Goal: Task Accomplishment & Management: Manage account settings

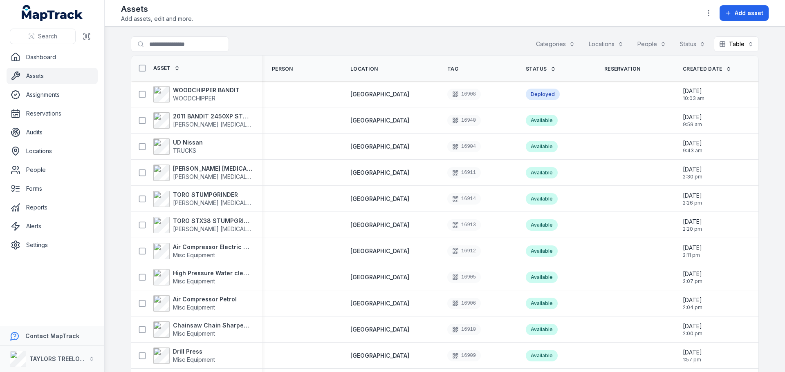
drag, startPoint x: 0, startPoint y: 0, endPoint x: 728, endPoint y: 13, distance: 728.2
click at [728, 13] on icon at bounding box center [728, 13] width 7 height 7
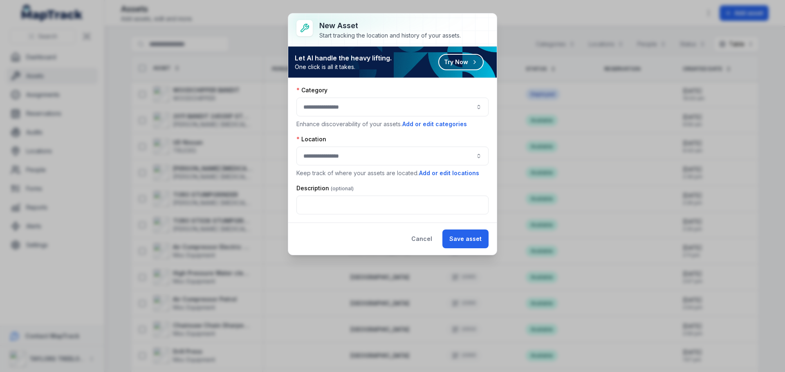
drag, startPoint x: 427, startPoint y: 242, endPoint x: 575, endPoint y: 142, distance: 178.2
click at [433, 240] on button "Cancel" at bounding box center [421, 239] width 35 height 19
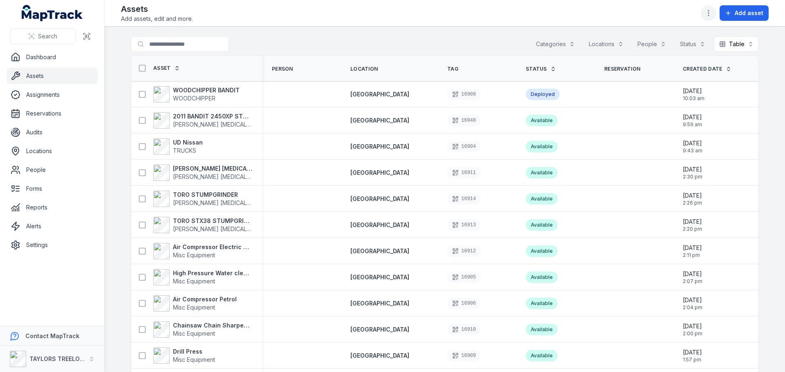
click at [711, 13] on icon "button" at bounding box center [708, 13] width 8 height 8
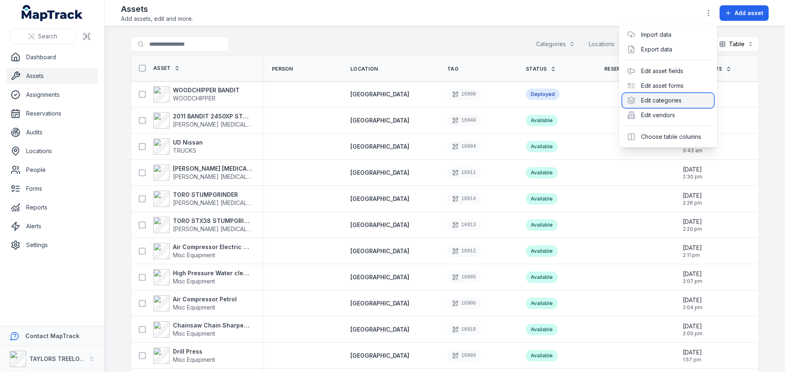
click at [658, 104] on div "Edit categories" at bounding box center [668, 100] width 92 height 15
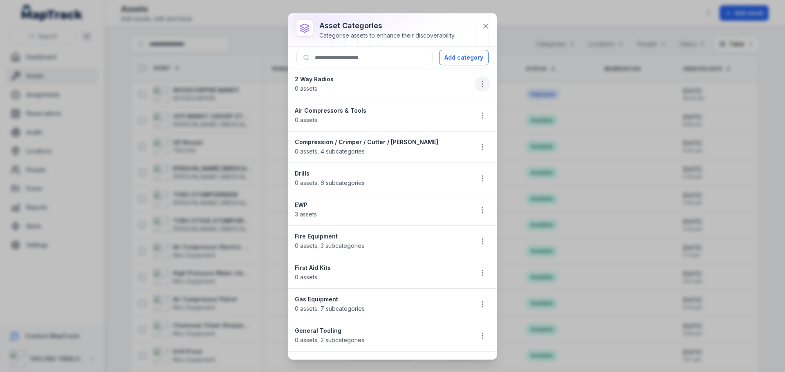
click at [478, 83] on icon "button" at bounding box center [482, 84] width 8 height 8
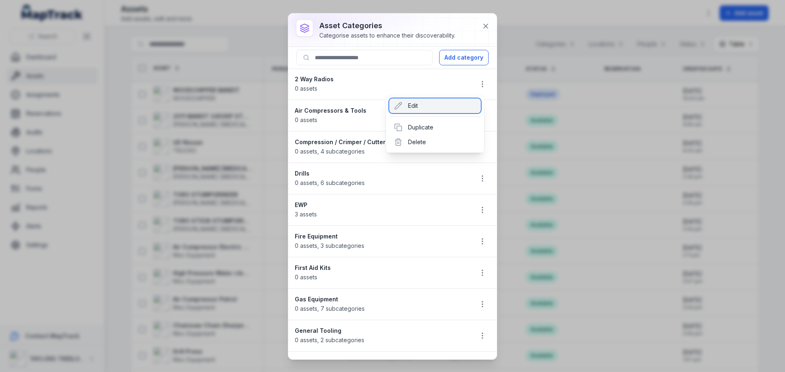
click at [413, 107] on div "Edit" at bounding box center [435, 106] width 92 height 15
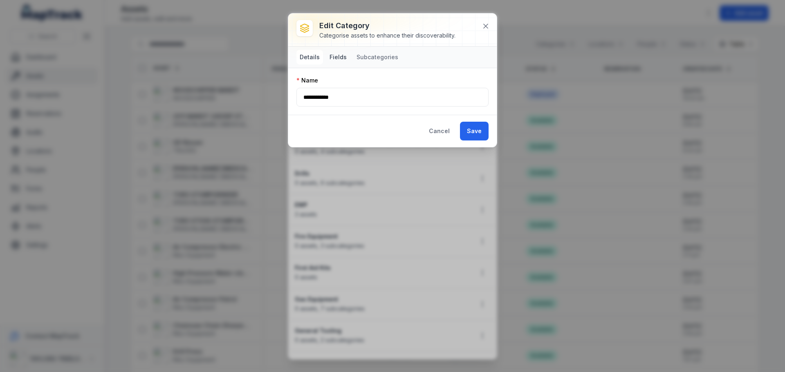
click at [333, 54] on button "Fields" at bounding box center [338, 57] width 24 height 15
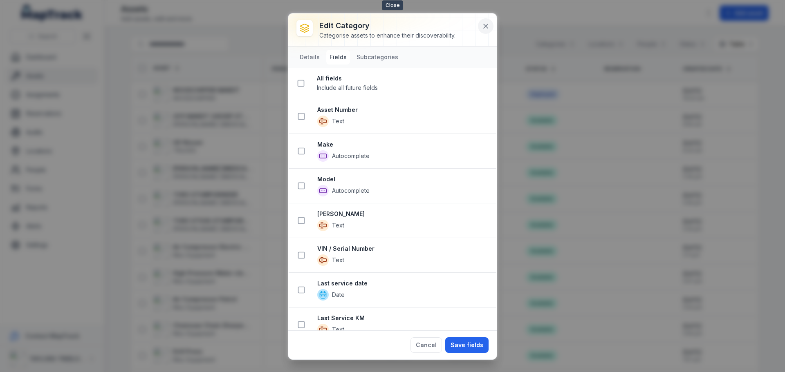
click at [489, 20] on button at bounding box center [486, 26] width 16 height 16
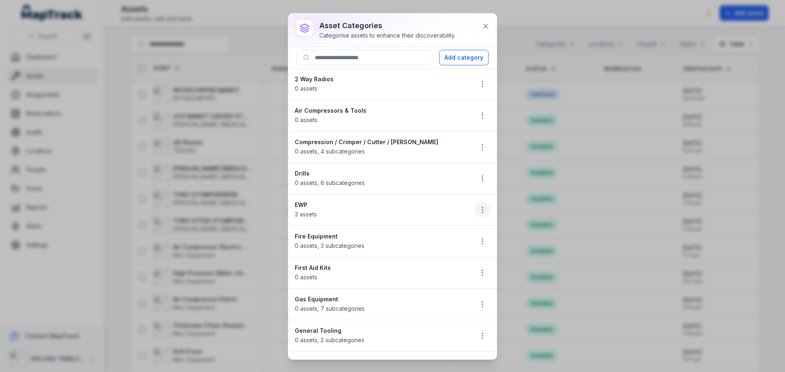
click at [478, 212] on icon "button" at bounding box center [482, 210] width 8 height 8
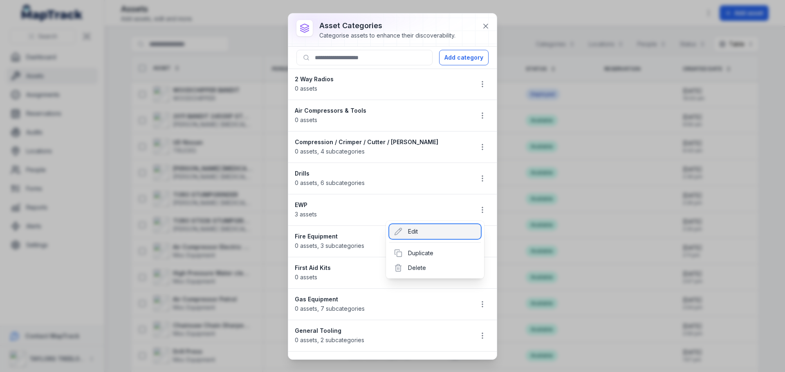
click at [413, 234] on div "Edit" at bounding box center [435, 231] width 92 height 15
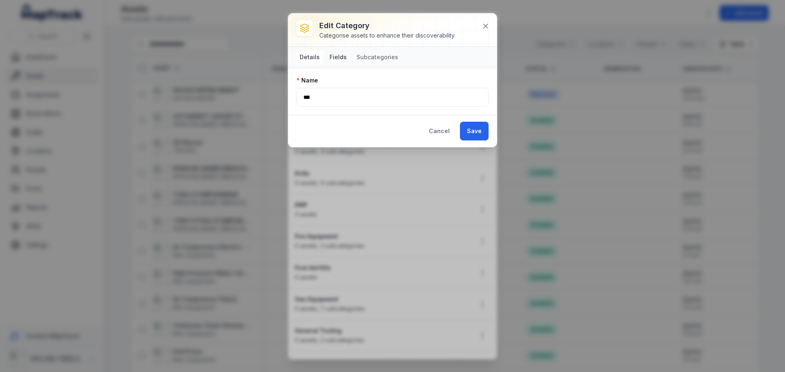
click at [339, 56] on button "Fields" at bounding box center [338, 57] width 24 height 15
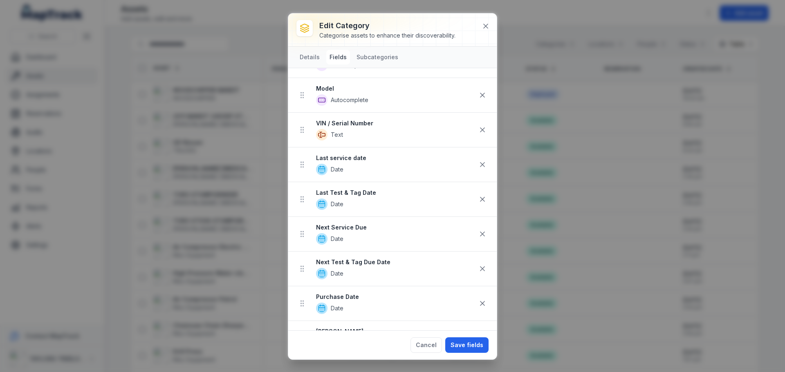
scroll to position [123, 0]
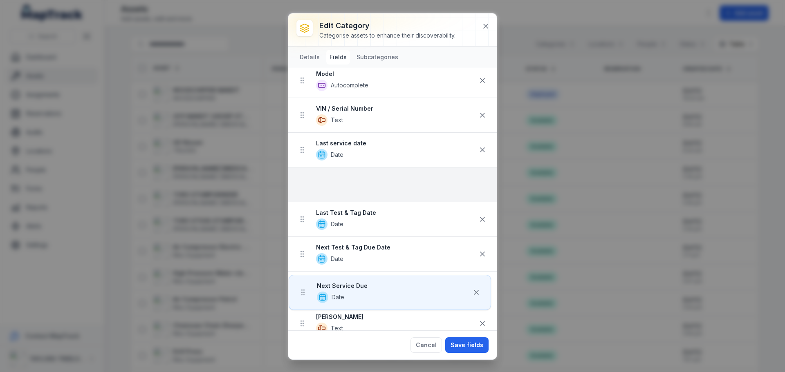
drag, startPoint x: 300, startPoint y: 224, endPoint x: 301, endPoint y: 172, distance: 51.5
click at [301, 172] on ul "Asset Number Text Make Autocomplete Model Autocomplete VIN / Serial Number Text…" at bounding box center [392, 220] width 209 height 452
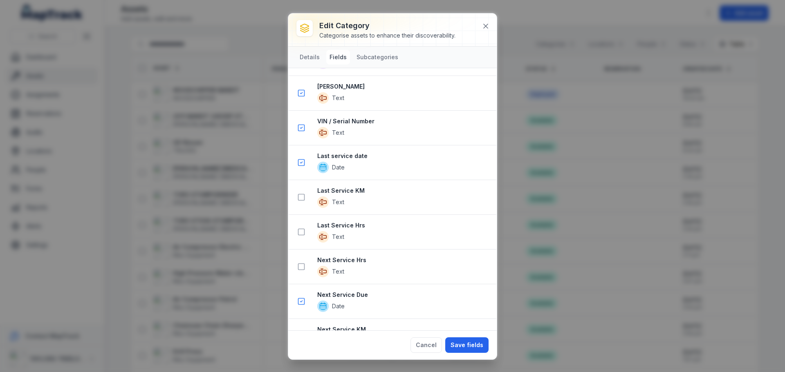
scroll to position [654, 0]
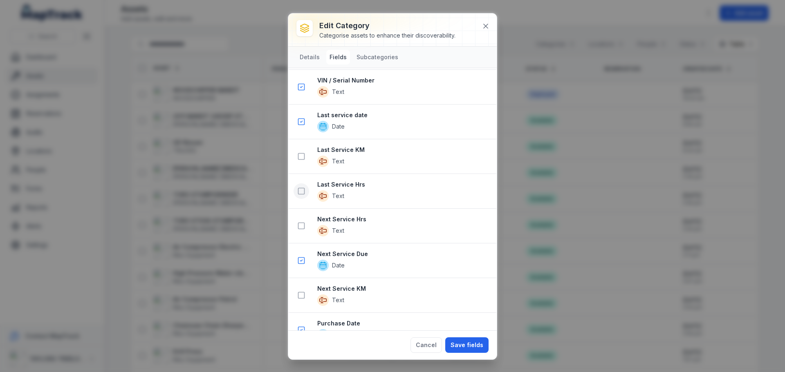
click at [300, 192] on icon at bounding box center [301, 191] width 8 height 8
click at [302, 224] on icon at bounding box center [301, 226] width 8 height 8
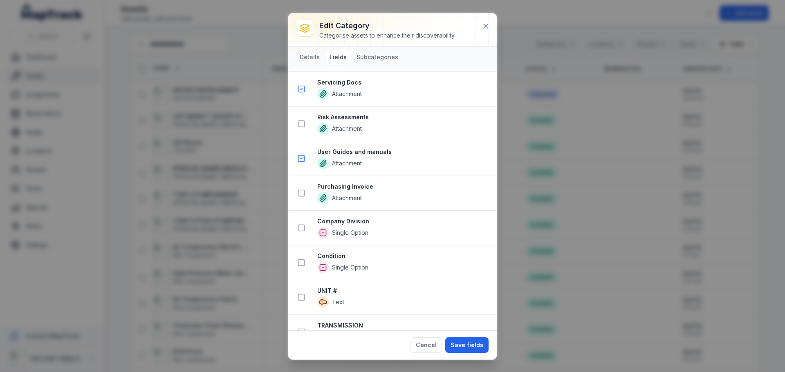
scroll to position [1193, 0]
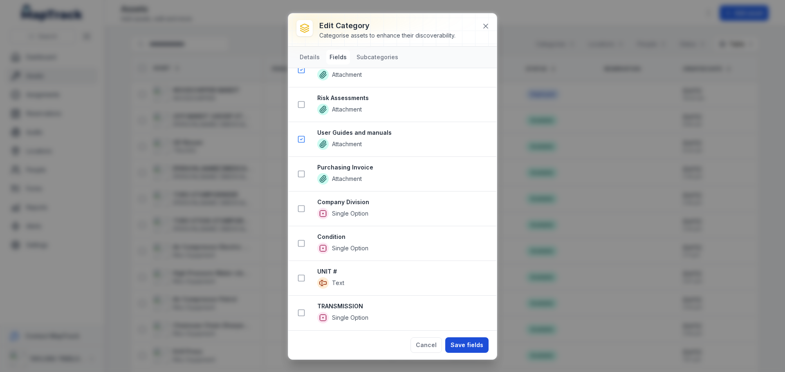
click at [462, 347] on button "Save fields" at bounding box center [466, 346] width 43 height 16
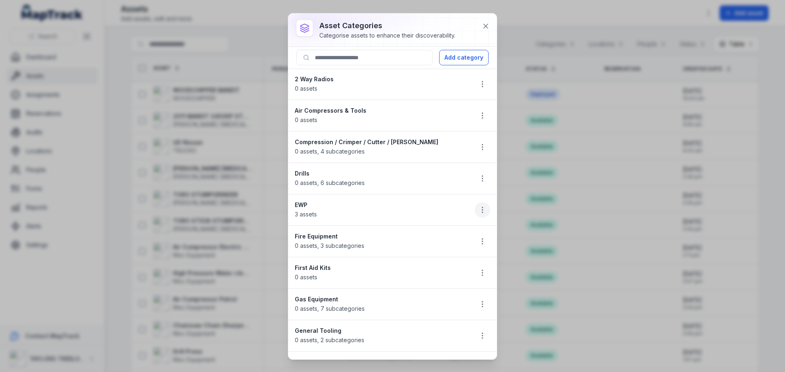
click at [478, 211] on icon "button" at bounding box center [482, 210] width 8 height 8
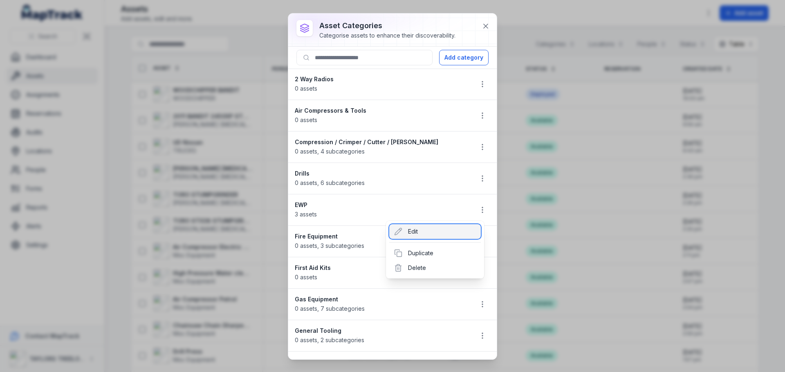
click at [415, 232] on div "Edit" at bounding box center [435, 231] width 92 height 15
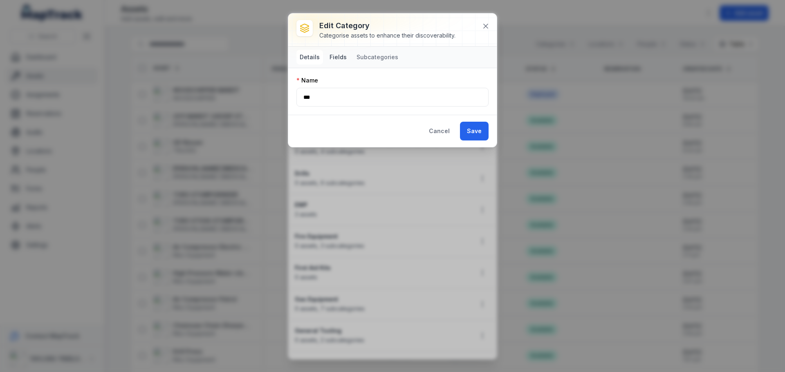
click at [334, 58] on button "Fields" at bounding box center [338, 57] width 24 height 15
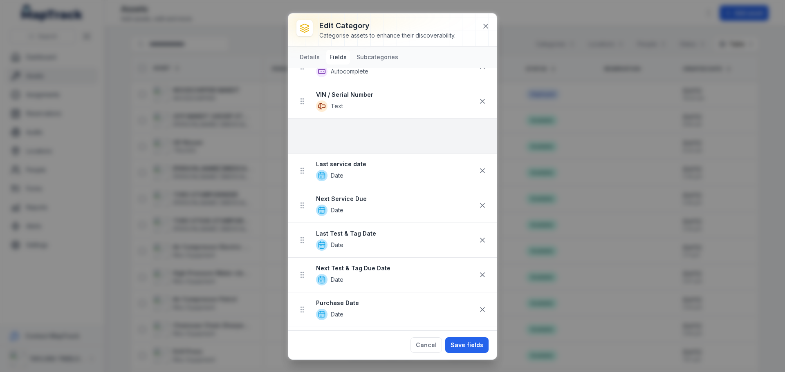
scroll to position [135, 0]
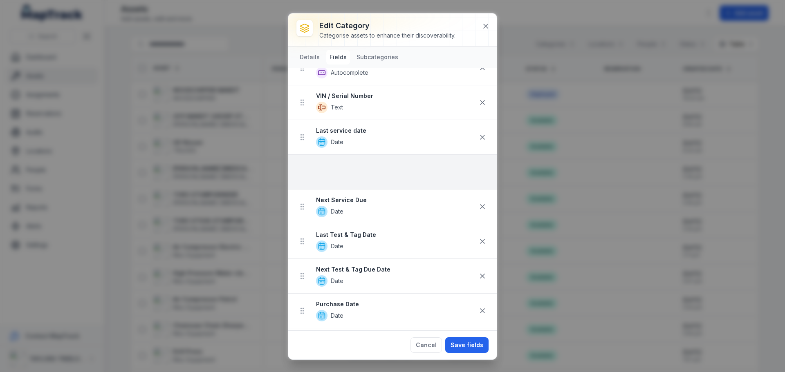
drag, startPoint x: 301, startPoint y: 258, endPoint x: 326, endPoint y: 167, distance: 95.0
click at [326, 167] on ul "Asset Number Text Make Autocomplete Model Autocomplete VIN / Serial Number Text…" at bounding box center [392, 241] width 209 height 521
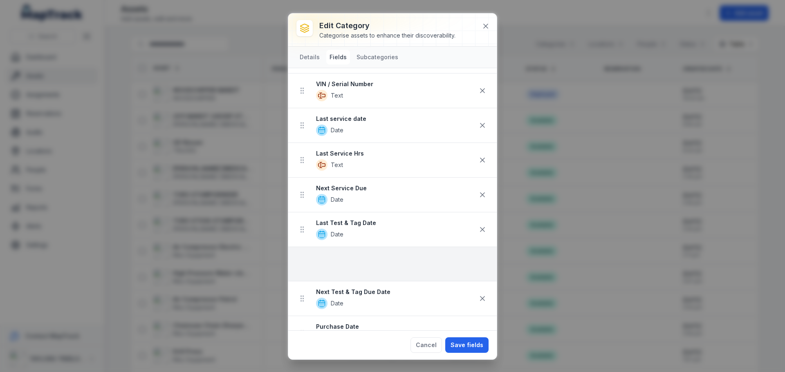
scroll to position [149, 0]
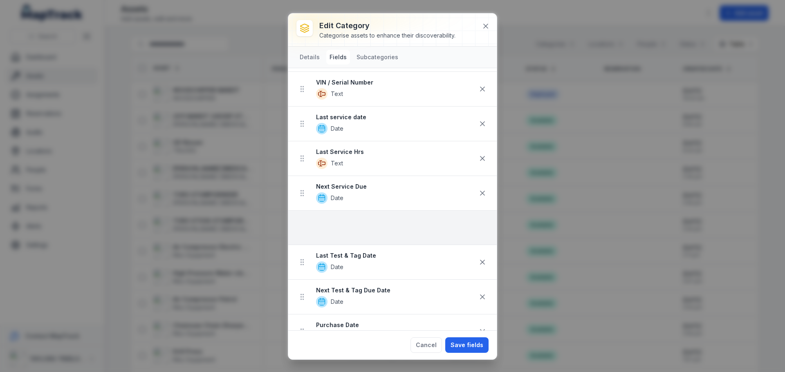
drag, startPoint x: 303, startPoint y: 203, endPoint x: 334, endPoint y: 229, distance: 40.4
click at [334, 229] on ul "Asset Number Text Make Autocomplete Model Autocomplete VIN / Serial Number Text…" at bounding box center [392, 228] width 209 height 521
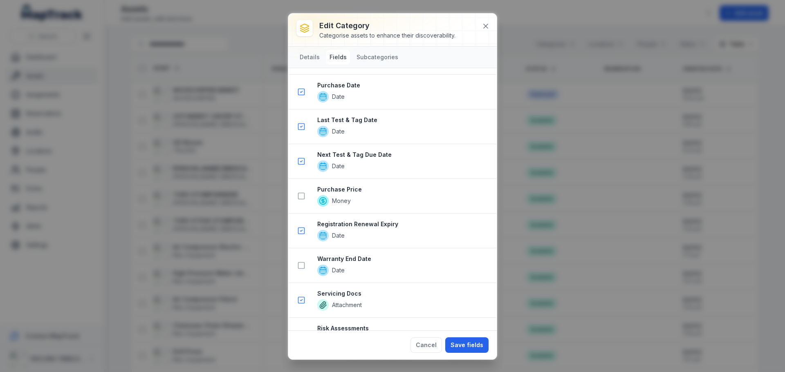
scroll to position [966, 0]
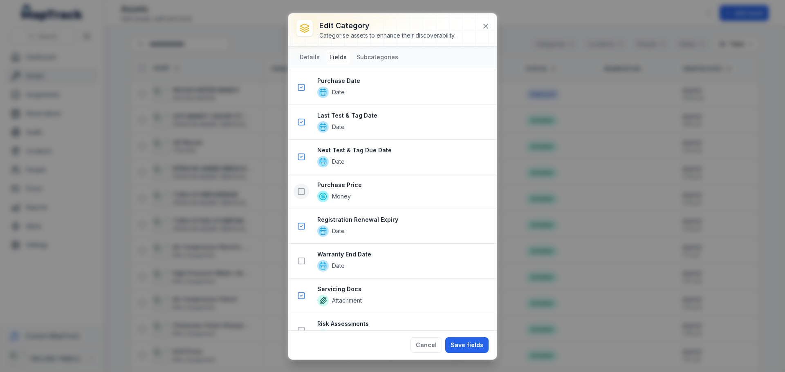
click at [301, 192] on icon at bounding box center [301, 192] width 8 height 8
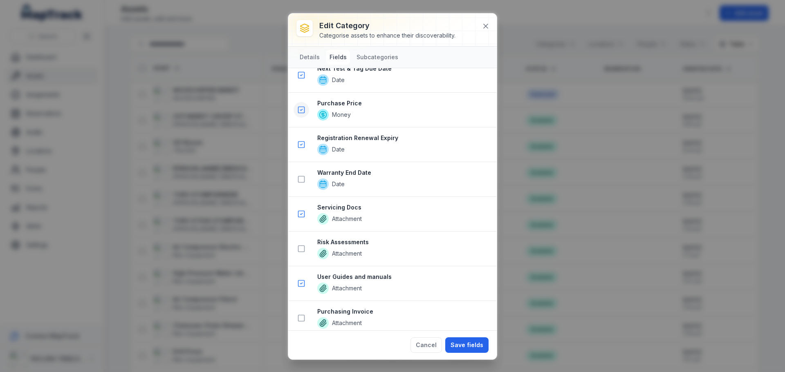
scroll to position [1124, 0]
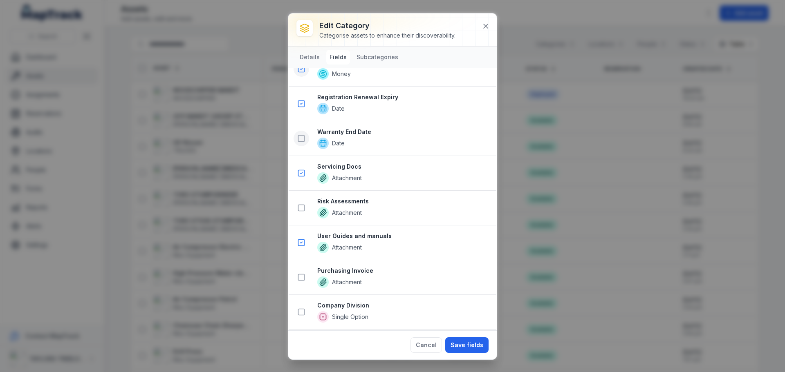
click at [301, 140] on icon at bounding box center [301, 139] width 8 height 8
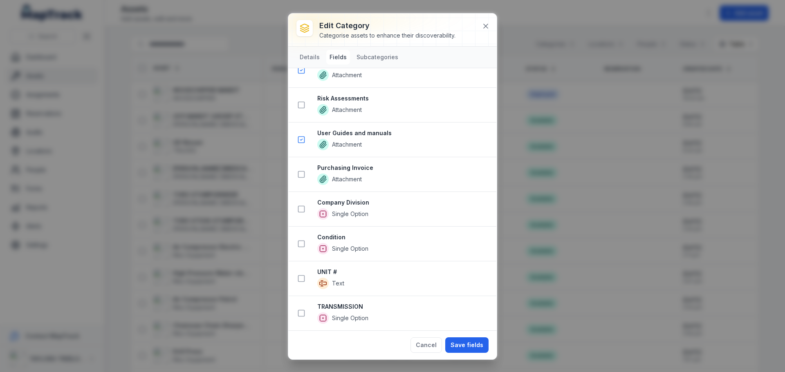
scroll to position [1262, 0]
click at [466, 346] on button "Save fields" at bounding box center [466, 346] width 43 height 16
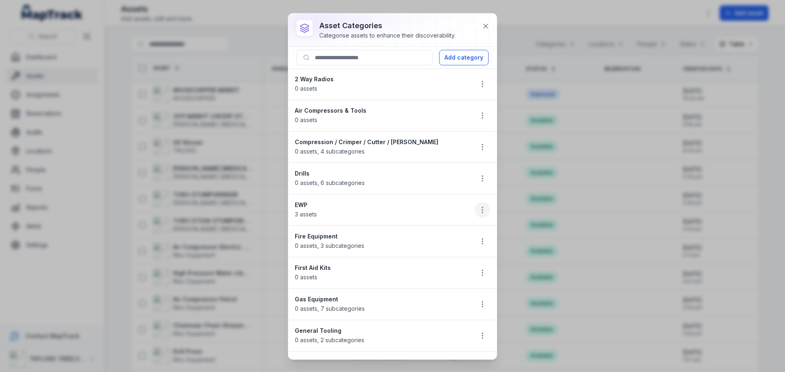
click at [478, 212] on icon "button" at bounding box center [482, 210] width 8 height 8
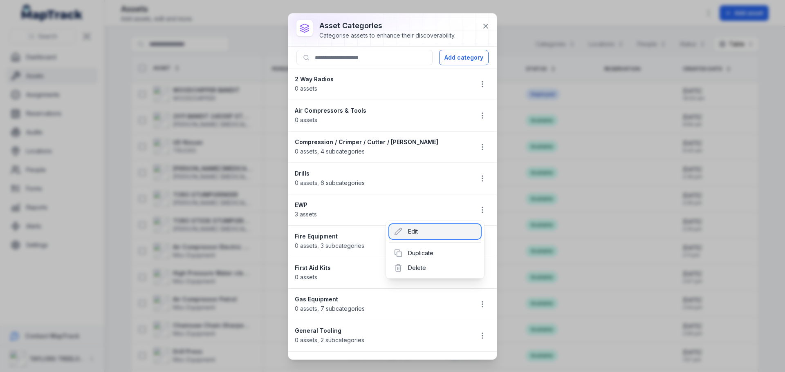
click at [412, 233] on div "Edit" at bounding box center [435, 231] width 92 height 15
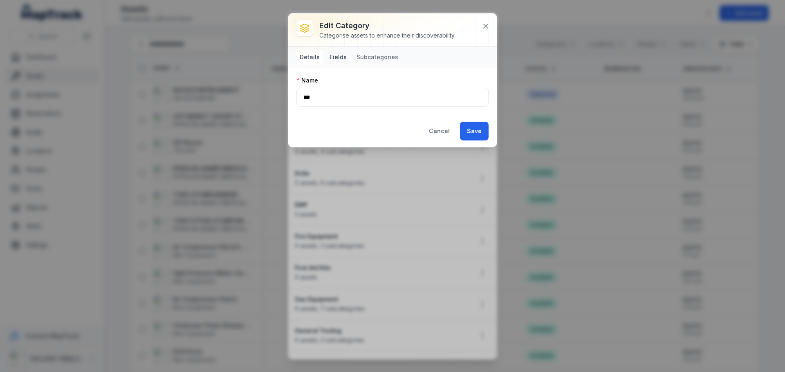
click at [335, 55] on button "Fields" at bounding box center [338, 57] width 24 height 15
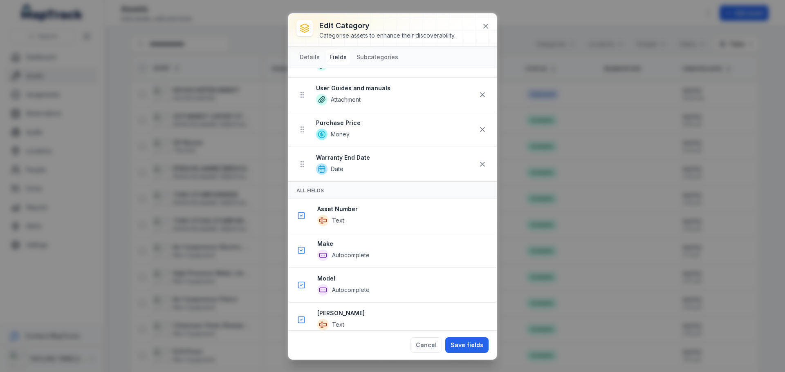
scroll to position [531, 0]
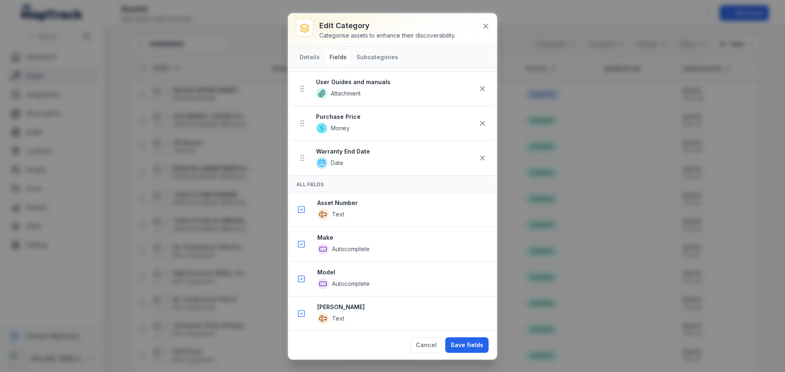
click at [473, 346] on button "Save fields" at bounding box center [466, 346] width 43 height 16
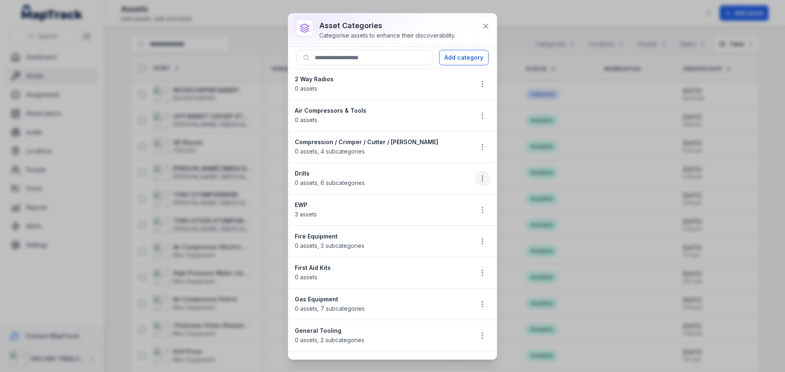
click at [478, 179] on icon "button" at bounding box center [482, 179] width 8 height 8
click at [415, 202] on div "Edit" at bounding box center [435, 200] width 92 height 15
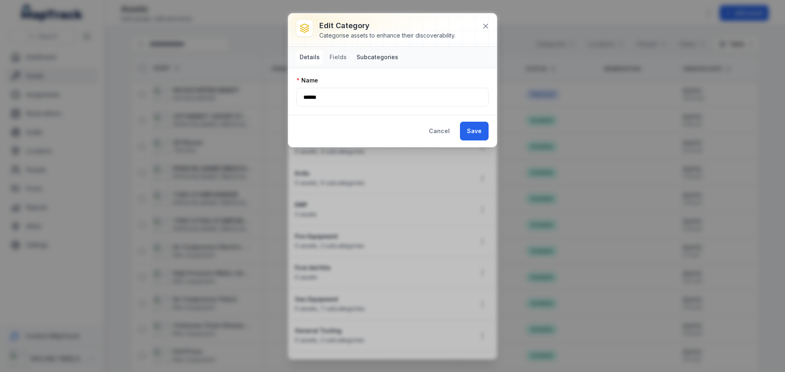
click at [372, 57] on button "Subcategories" at bounding box center [377, 57] width 48 height 15
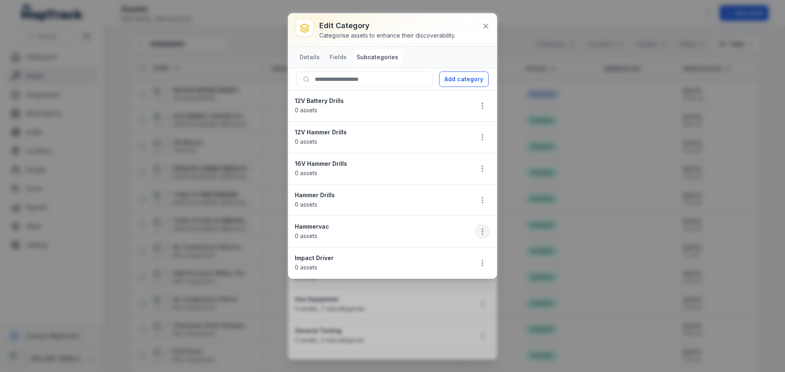
click at [483, 235] on icon "button" at bounding box center [482, 232] width 8 height 8
click at [421, 289] on div "Delete" at bounding box center [441, 289] width 92 height 15
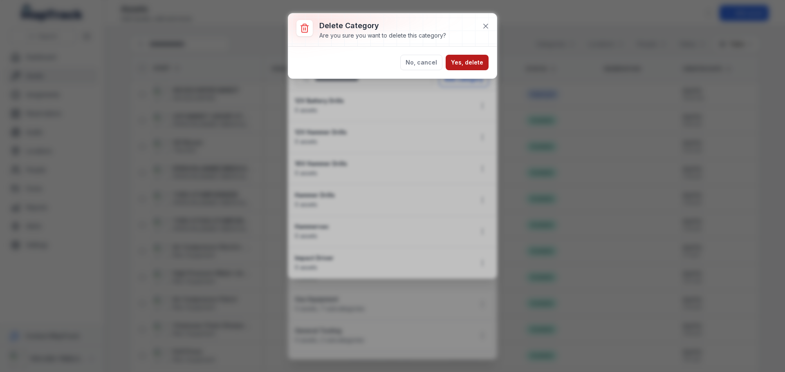
click at [469, 63] on button "Yes, delete" at bounding box center [467, 63] width 43 height 16
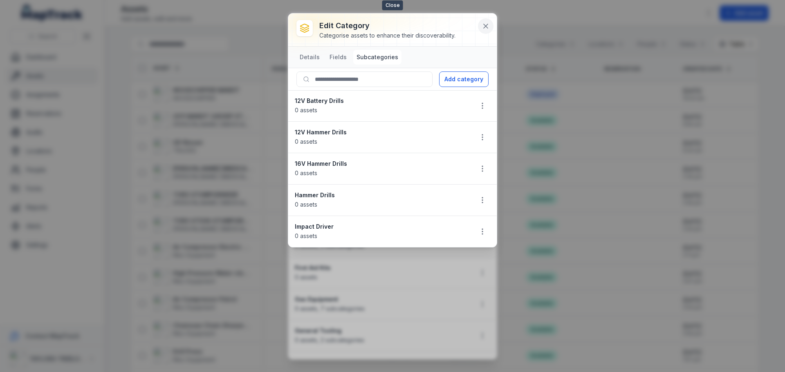
click at [484, 27] on icon at bounding box center [486, 26] width 8 height 8
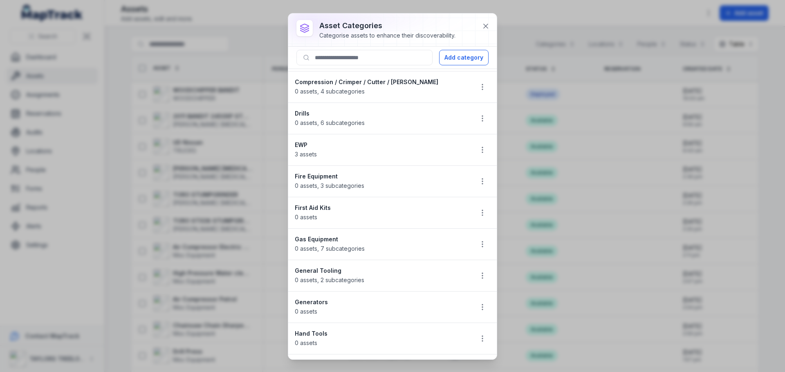
scroll to position [82, 0]
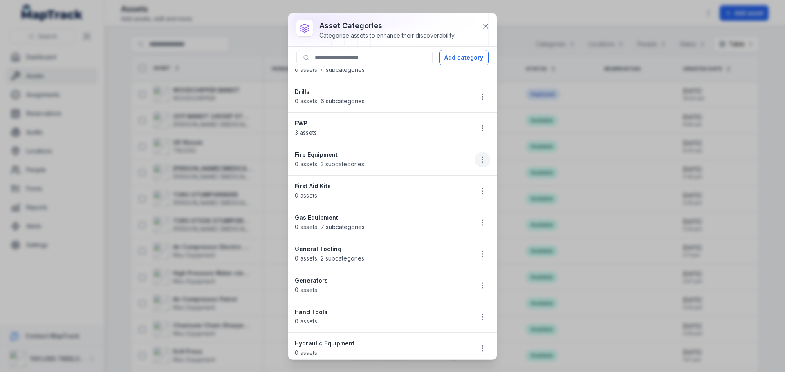
click at [478, 159] on icon "button" at bounding box center [482, 160] width 8 height 8
click at [416, 181] on div "Edit" at bounding box center [435, 181] width 92 height 15
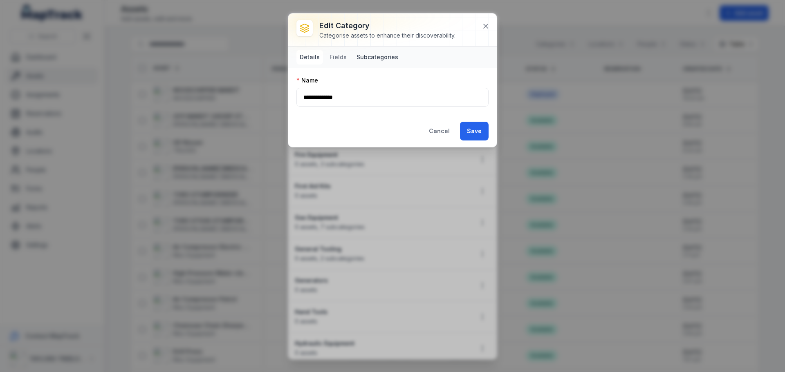
click at [382, 56] on button "Subcategories" at bounding box center [377, 57] width 48 height 15
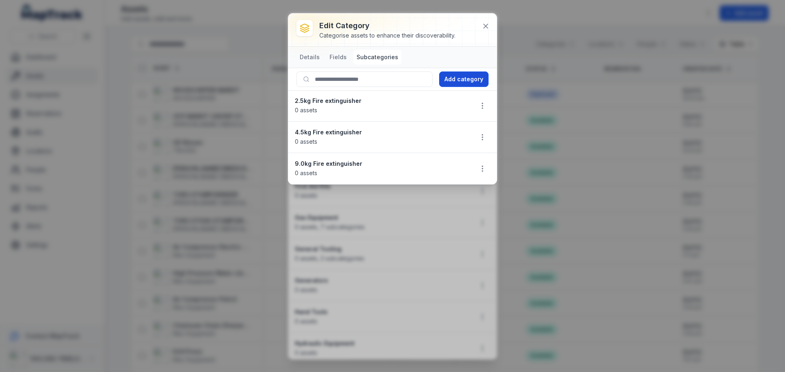
click at [453, 74] on button "Add category" at bounding box center [463, 80] width 49 height 16
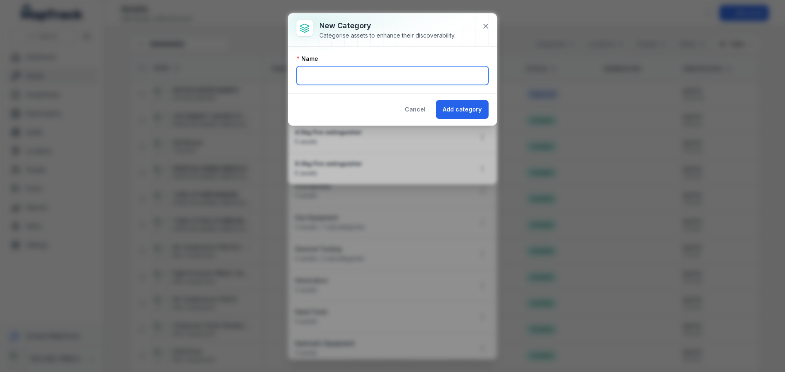
click at [364, 78] on input "text" at bounding box center [392, 75] width 192 height 19
type input "*********"
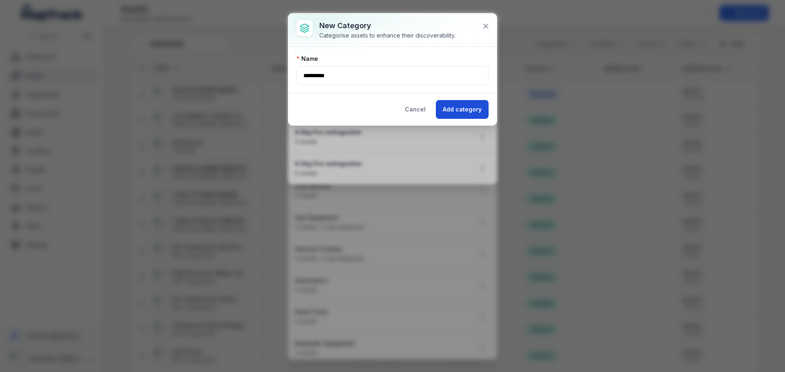
click at [458, 105] on button "Add category" at bounding box center [462, 109] width 53 height 19
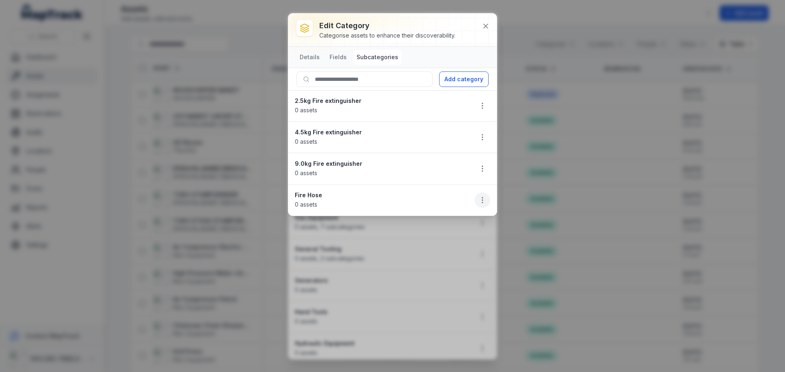
click at [483, 202] on icon "button" at bounding box center [482, 200] width 8 height 8
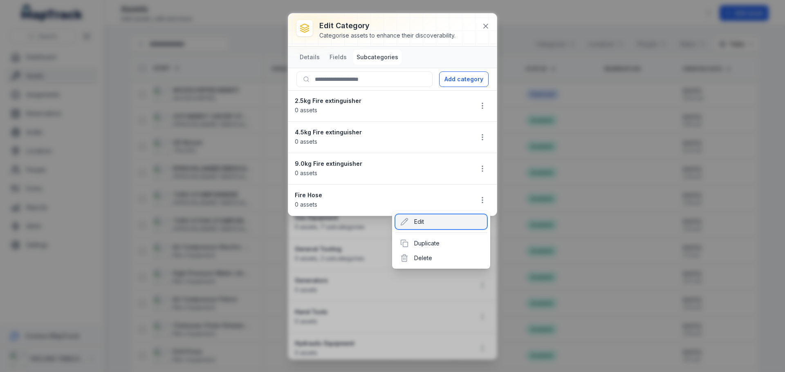
click at [413, 226] on div "Edit" at bounding box center [441, 222] width 92 height 15
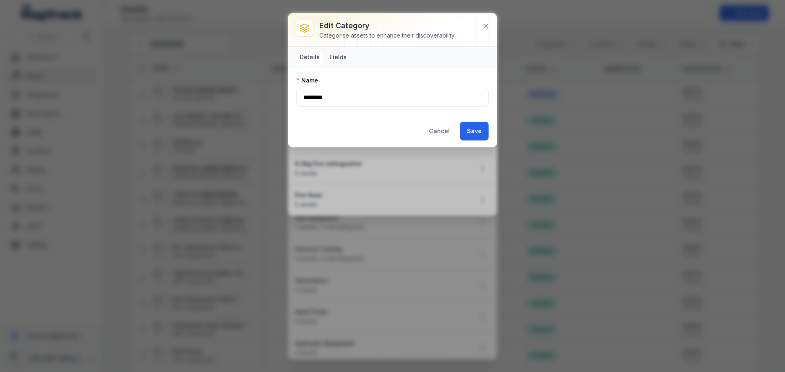
click at [338, 55] on button "Fields" at bounding box center [338, 57] width 24 height 15
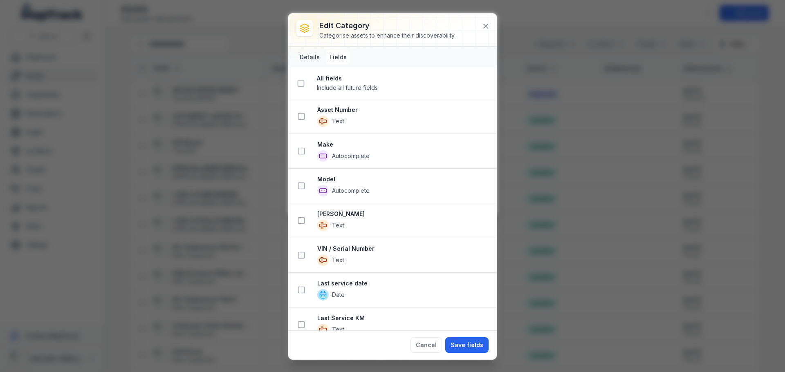
click at [313, 57] on button "Details" at bounding box center [309, 57] width 27 height 15
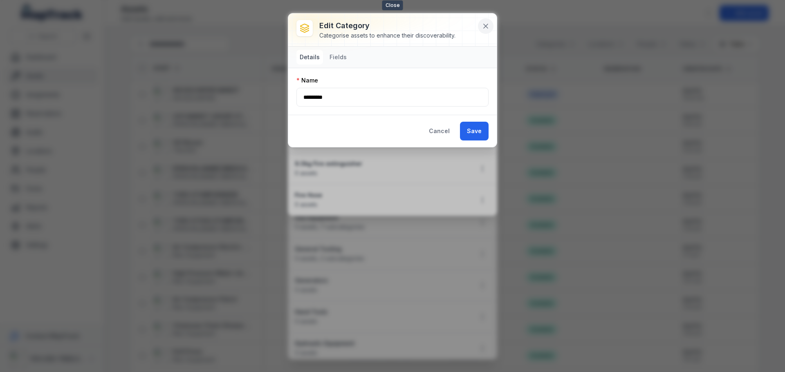
click at [483, 25] on icon at bounding box center [486, 26] width 8 height 8
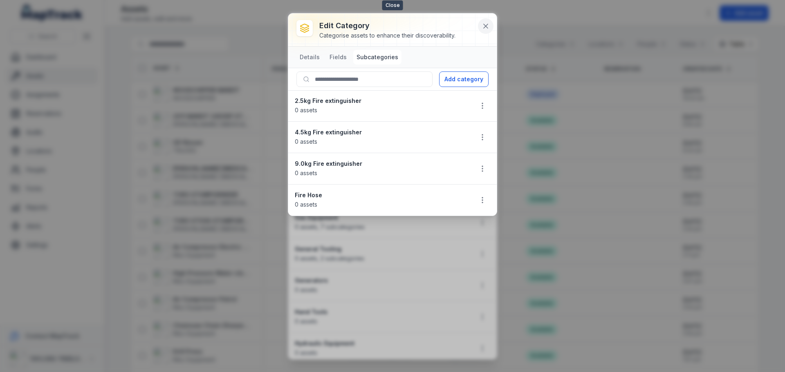
click at [487, 28] on icon at bounding box center [486, 26] width 4 height 4
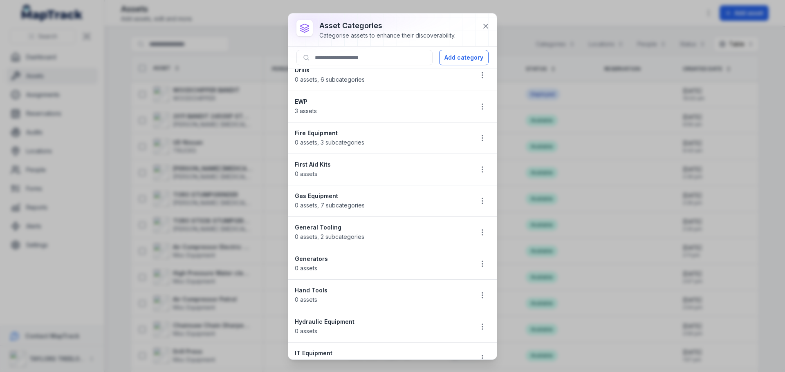
scroll to position [123, 0]
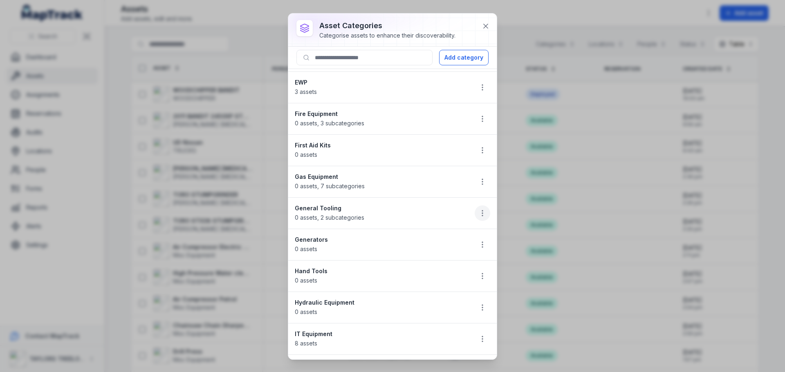
click at [478, 212] on icon "button" at bounding box center [482, 213] width 8 height 8
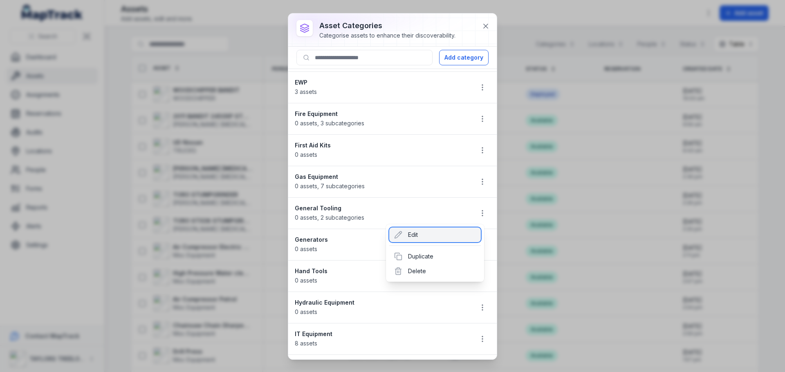
click at [409, 234] on div "Edit" at bounding box center [435, 235] width 92 height 15
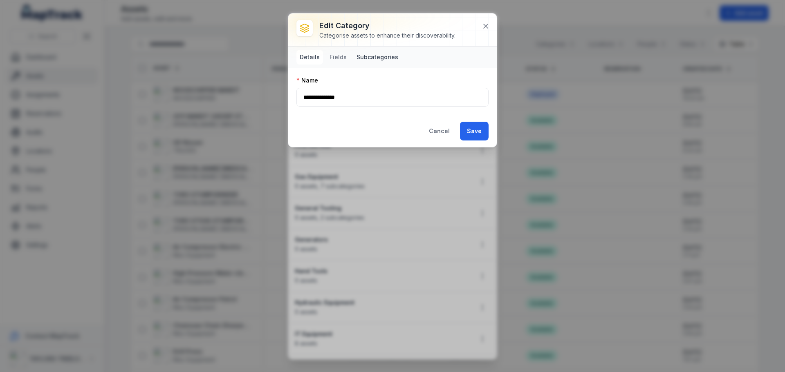
click at [364, 58] on button "Subcategories" at bounding box center [377, 57] width 48 height 15
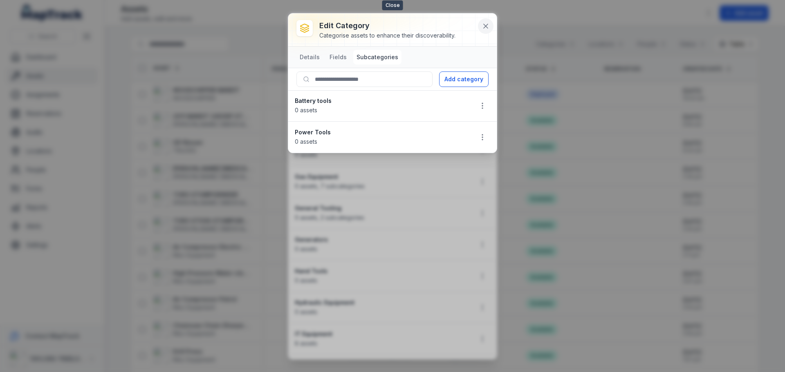
click at [486, 29] on icon at bounding box center [486, 26] width 8 height 8
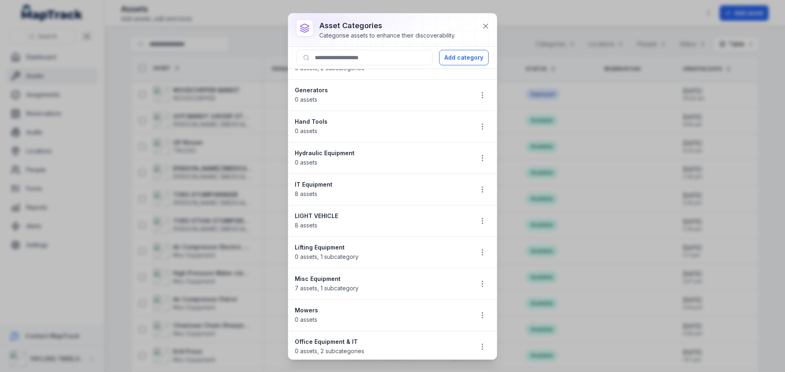
scroll to position [286, 0]
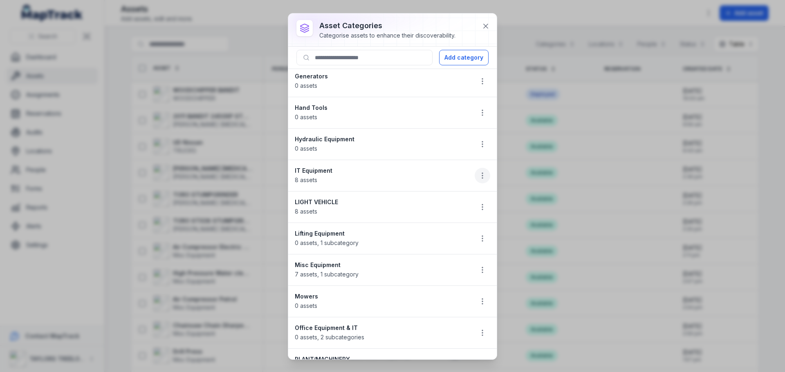
click at [478, 175] on icon "button" at bounding box center [482, 176] width 8 height 8
click at [420, 197] on div "Edit" at bounding box center [435, 197] width 92 height 15
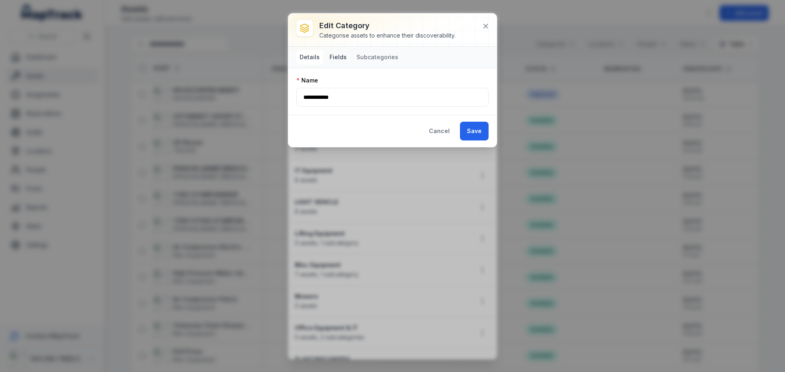
click at [340, 58] on button "Fields" at bounding box center [338, 57] width 24 height 15
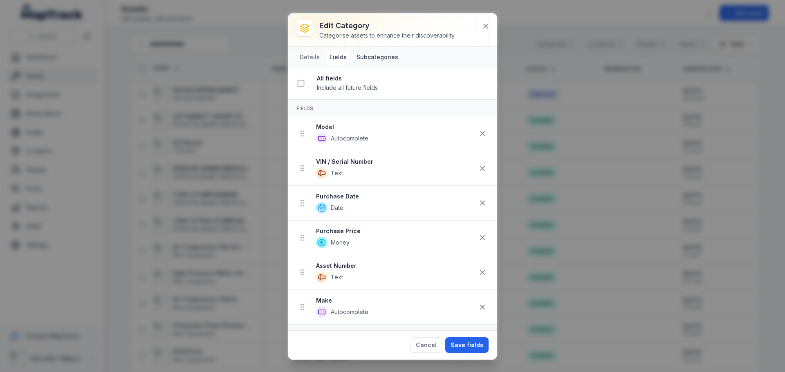
click at [366, 56] on button "Subcategories" at bounding box center [377, 57] width 48 height 15
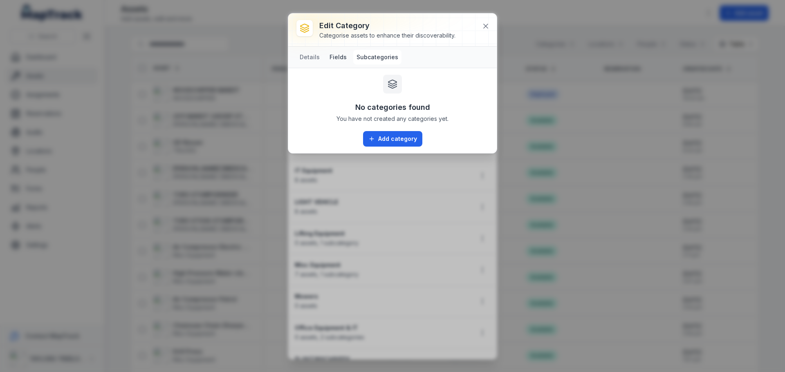
click at [341, 57] on button "Fields" at bounding box center [338, 57] width 24 height 15
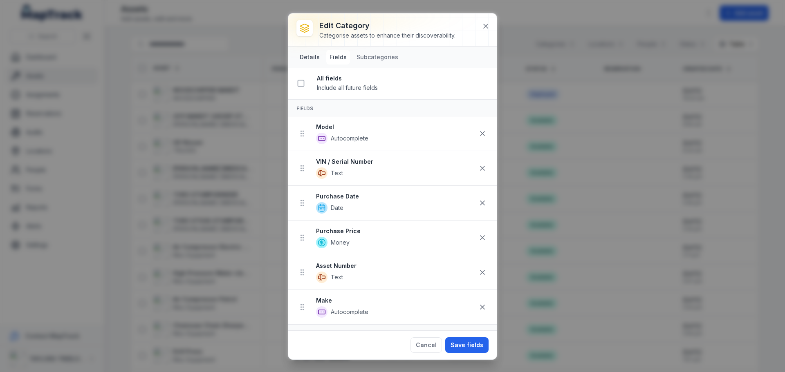
click at [309, 56] on button "Details" at bounding box center [309, 57] width 27 height 15
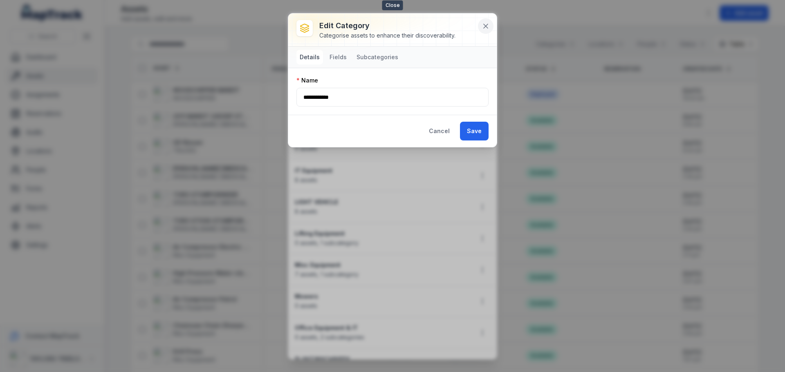
click at [482, 29] on icon at bounding box center [486, 26] width 8 height 8
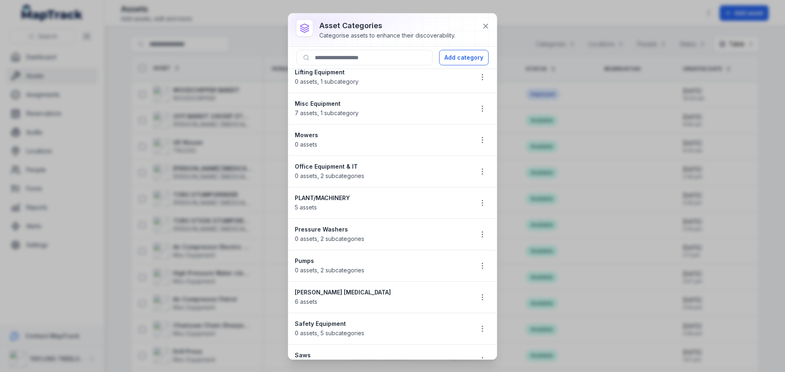
scroll to position [491, 0]
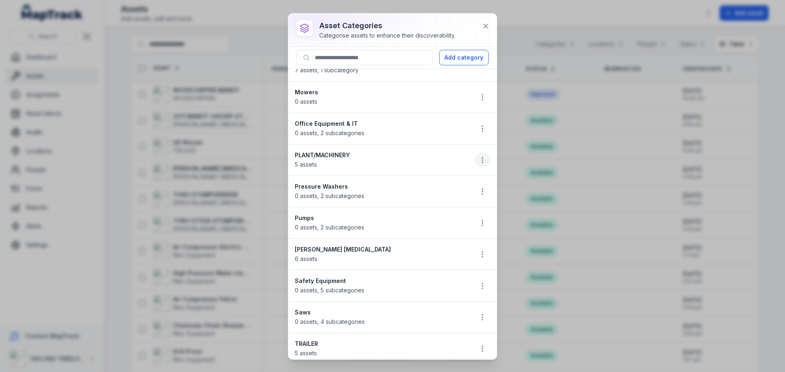
click at [478, 158] on icon "button" at bounding box center [482, 160] width 8 height 8
click at [415, 183] on div "Edit" at bounding box center [435, 182] width 92 height 15
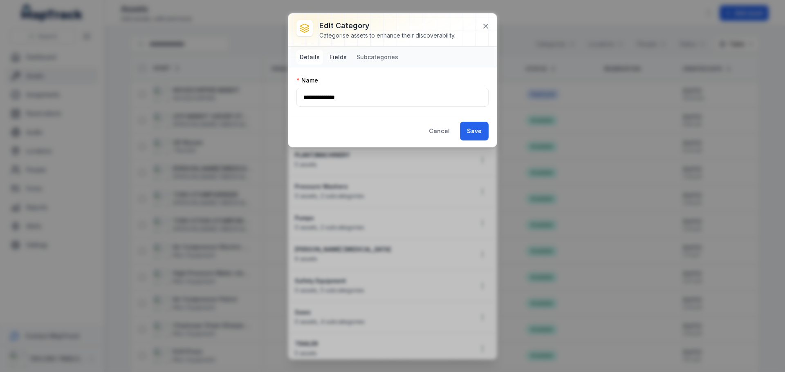
click at [335, 56] on button "Fields" at bounding box center [338, 57] width 24 height 15
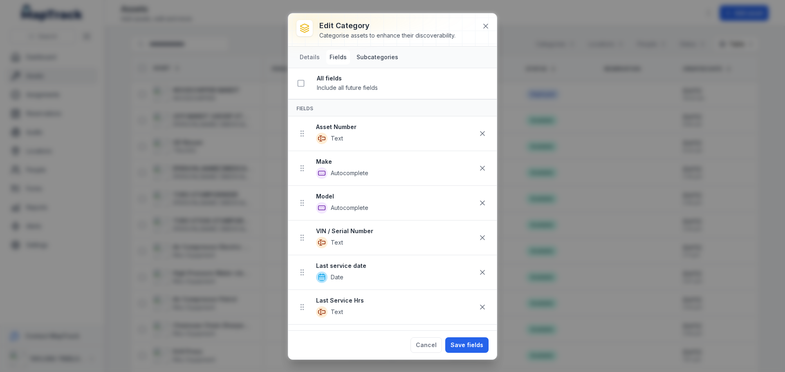
click at [370, 56] on button "Subcategories" at bounding box center [377, 57] width 48 height 15
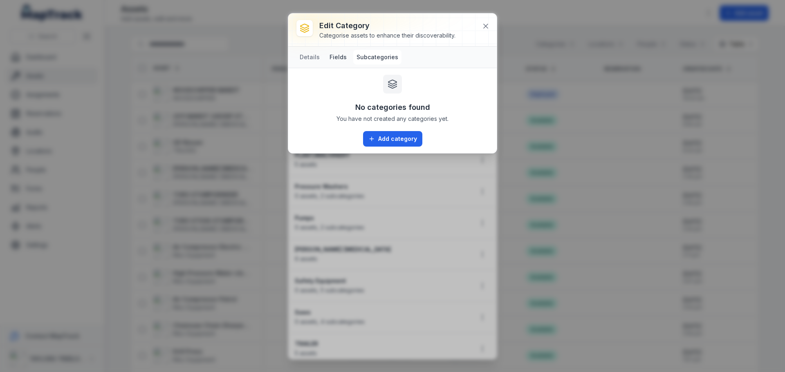
click at [341, 55] on button "Fields" at bounding box center [338, 57] width 24 height 15
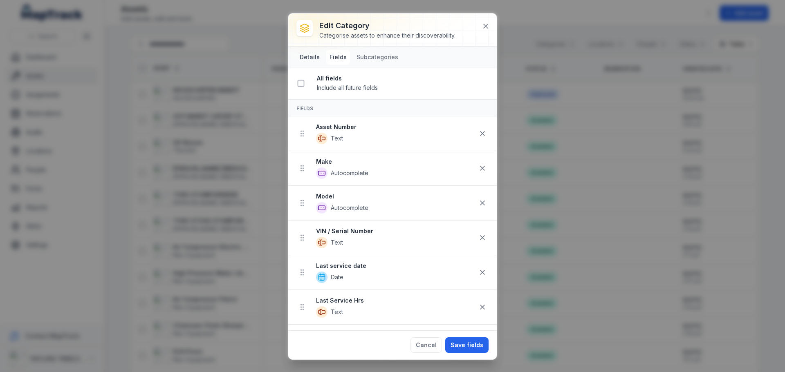
click at [308, 56] on button "Details" at bounding box center [309, 57] width 27 height 15
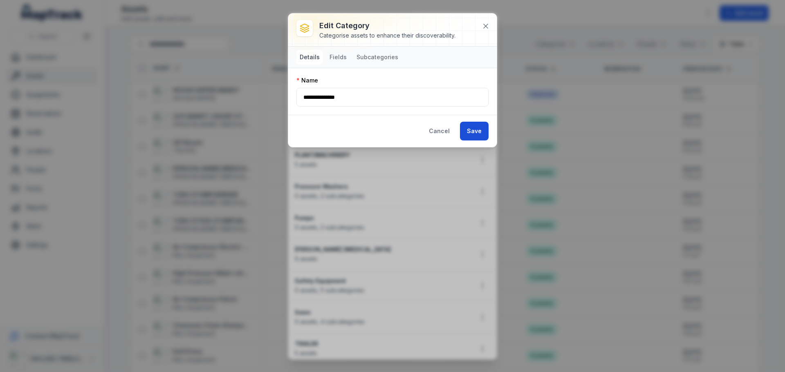
click at [484, 134] on button "Save" at bounding box center [474, 131] width 29 height 19
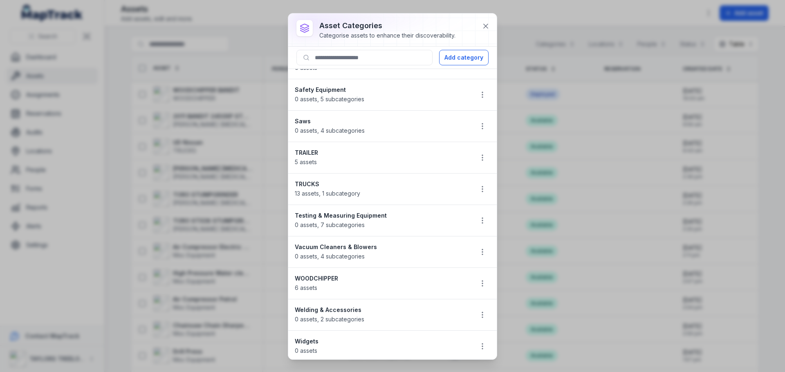
scroll to position [684, 0]
click at [478, 188] on icon "button" at bounding box center [482, 187] width 8 height 8
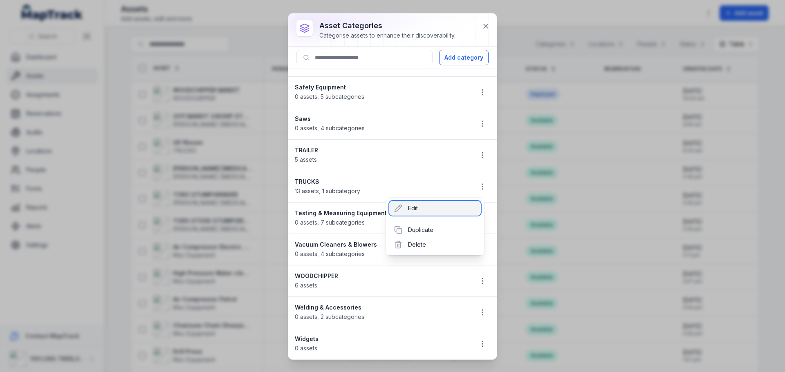
click at [416, 209] on div "Edit" at bounding box center [435, 208] width 92 height 15
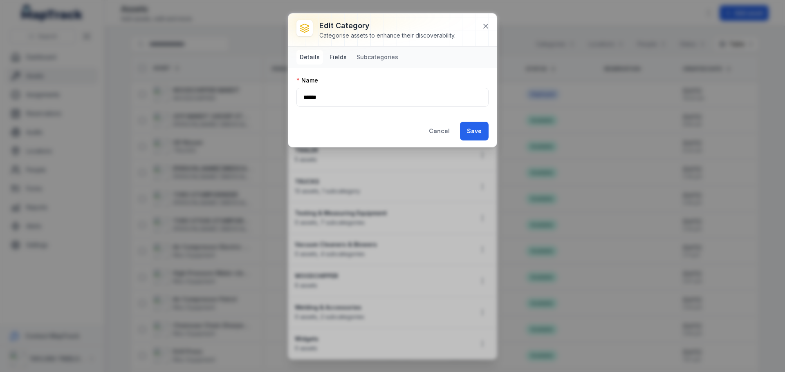
click at [337, 56] on button "Fields" at bounding box center [338, 57] width 24 height 15
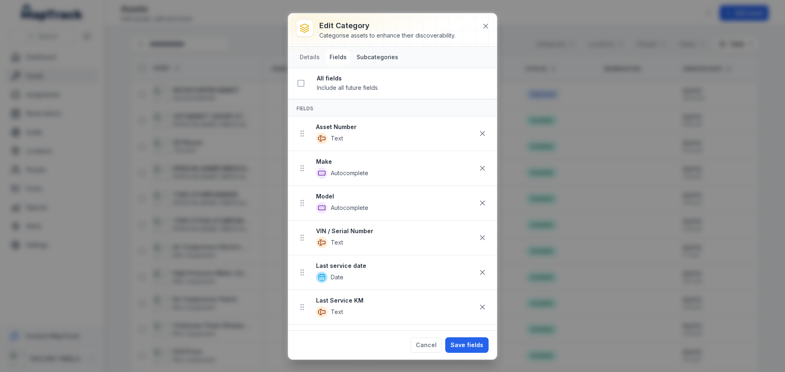
click at [370, 57] on button "Subcategories" at bounding box center [377, 57] width 48 height 15
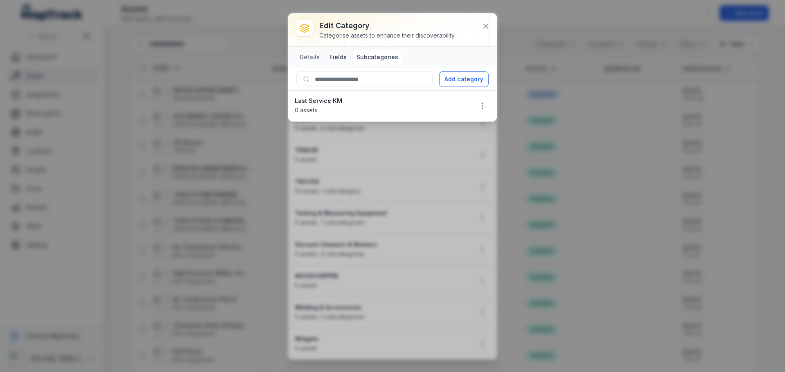
click at [336, 60] on button "Fields" at bounding box center [338, 57] width 24 height 15
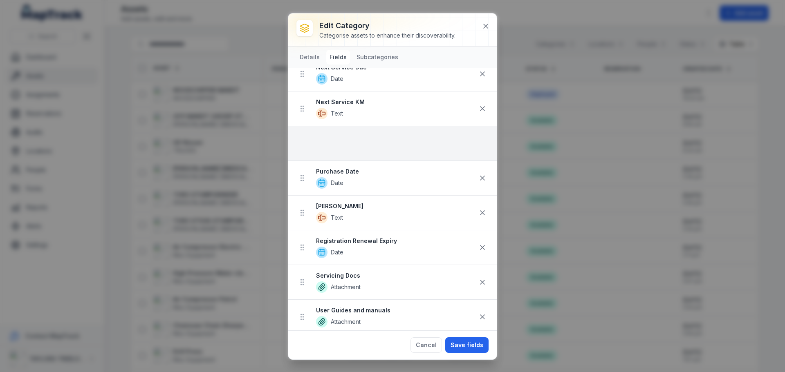
scroll to position [264, 0]
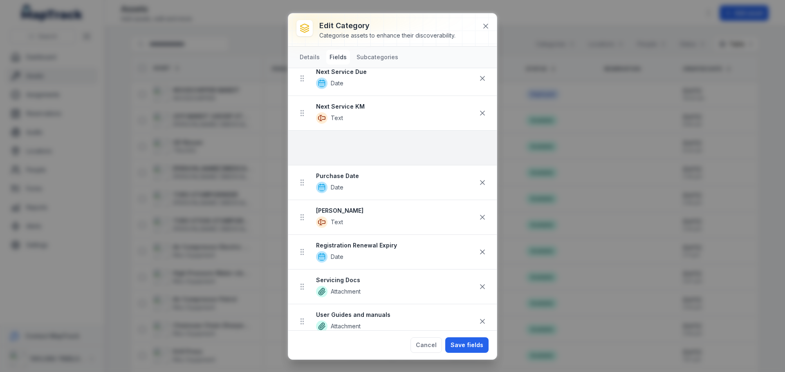
drag, startPoint x: 303, startPoint y: 213, endPoint x: 315, endPoint y: 144, distance: 69.3
click at [315, 144] on ul "Asset Number Text Make Autocomplete Model Autocomplete VIN / Serial Number Text…" at bounding box center [392, 131] width 209 height 556
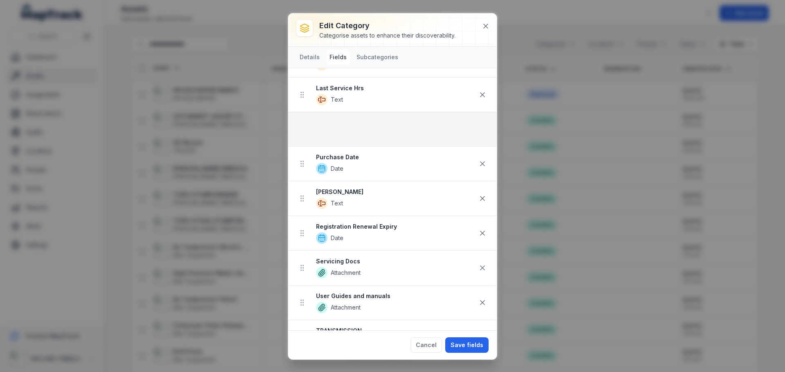
scroll to position [313, 0]
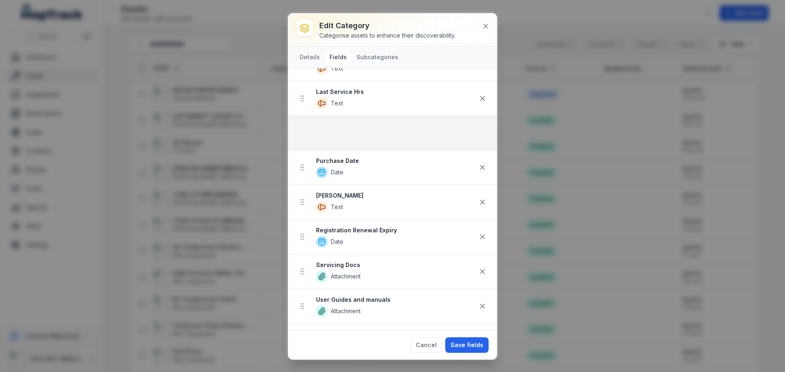
drag, startPoint x: 305, startPoint y: 270, endPoint x: 323, endPoint y: 129, distance: 142.1
click at [323, 129] on ul "Asset Number Text Make Autocomplete Model Autocomplete VIN / Serial Number Text…" at bounding box center [392, 81] width 209 height 556
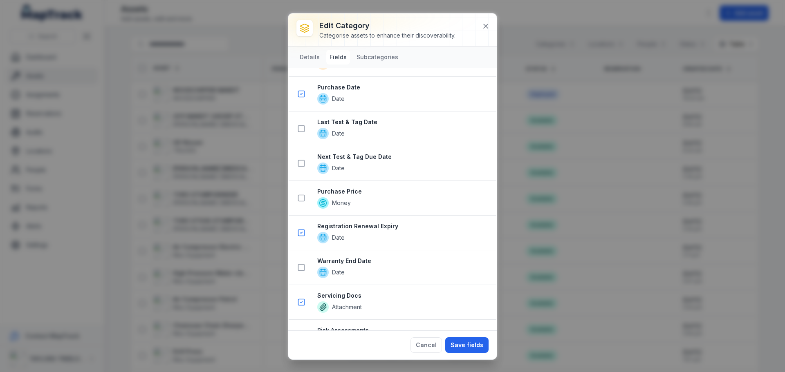
scroll to position [1008, 0]
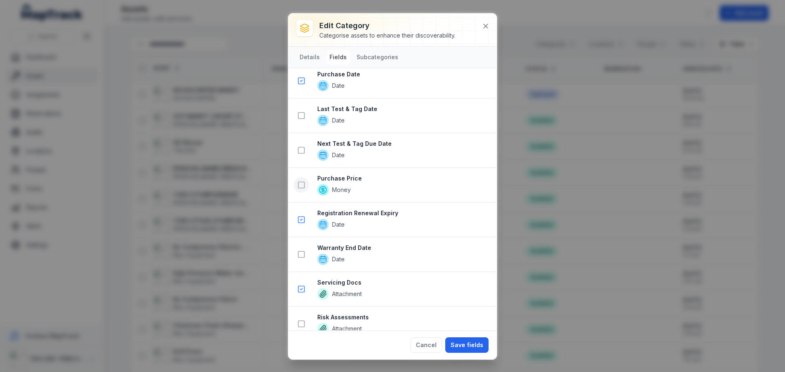
click at [300, 186] on icon at bounding box center [301, 185] width 8 height 8
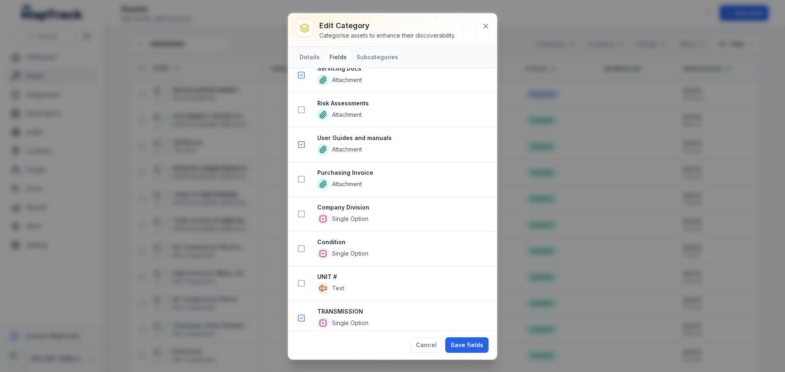
scroll to position [1262, 0]
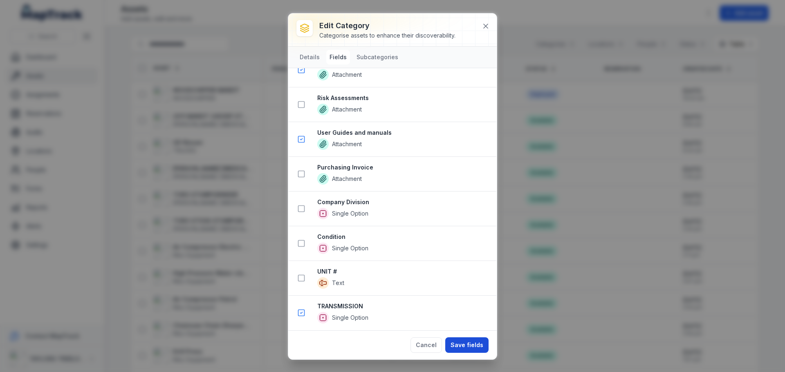
click at [470, 348] on button "Save fields" at bounding box center [466, 346] width 43 height 16
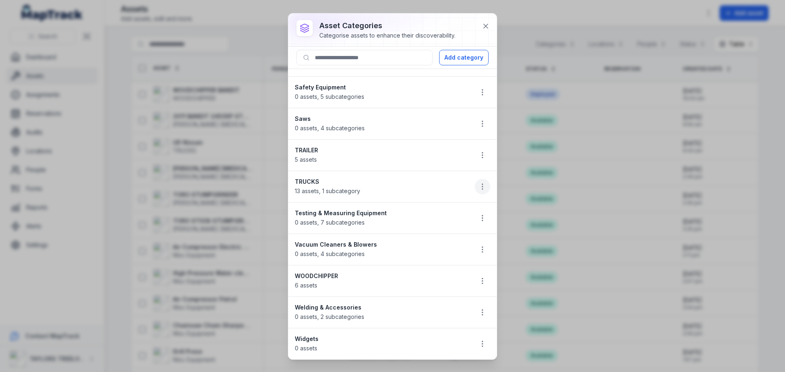
click at [478, 187] on icon "button" at bounding box center [482, 187] width 8 height 8
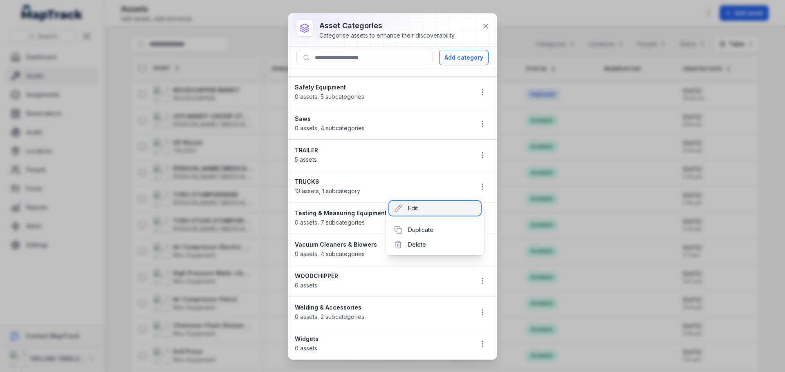
click at [416, 208] on div "Edit" at bounding box center [435, 208] width 92 height 15
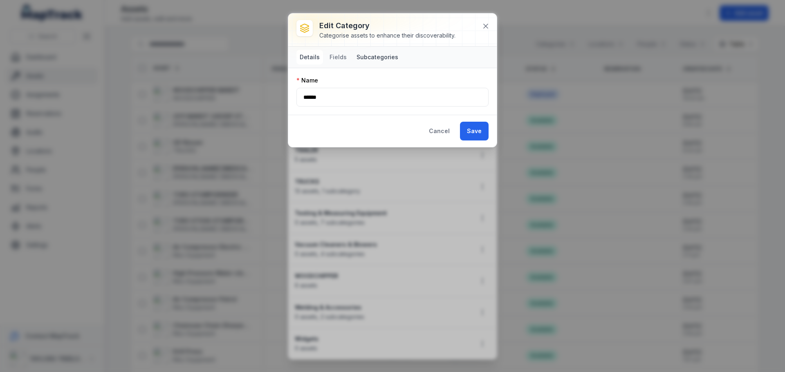
click at [364, 56] on button "Subcategories" at bounding box center [377, 57] width 48 height 15
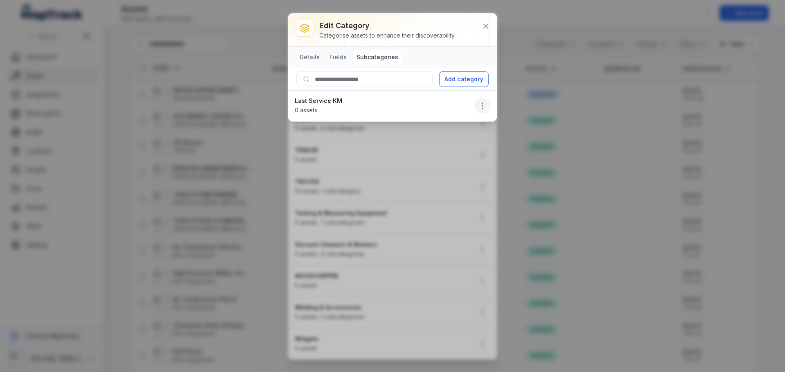
click at [488, 110] on button "button" at bounding box center [483, 106] width 16 height 16
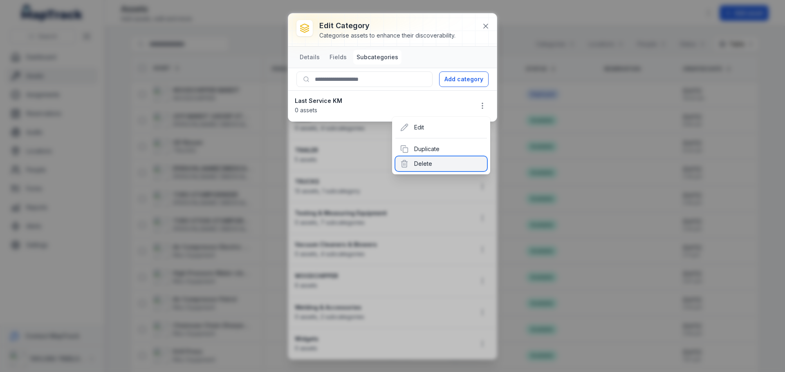
click at [430, 164] on div "Delete" at bounding box center [441, 164] width 92 height 15
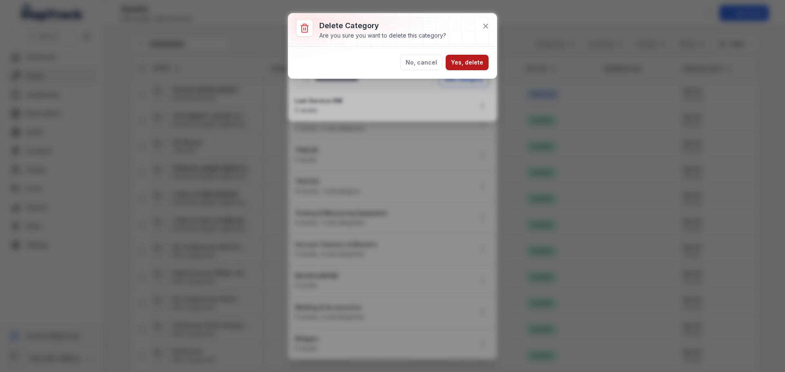
click at [467, 63] on button "Yes, delete" at bounding box center [467, 63] width 43 height 16
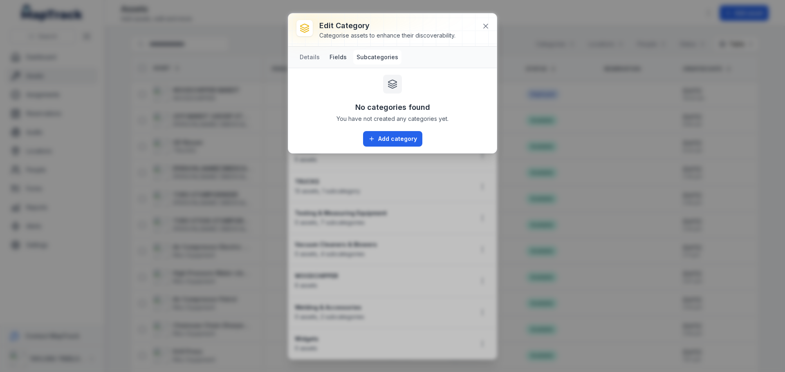
click at [334, 59] on button "Fields" at bounding box center [338, 57] width 24 height 15
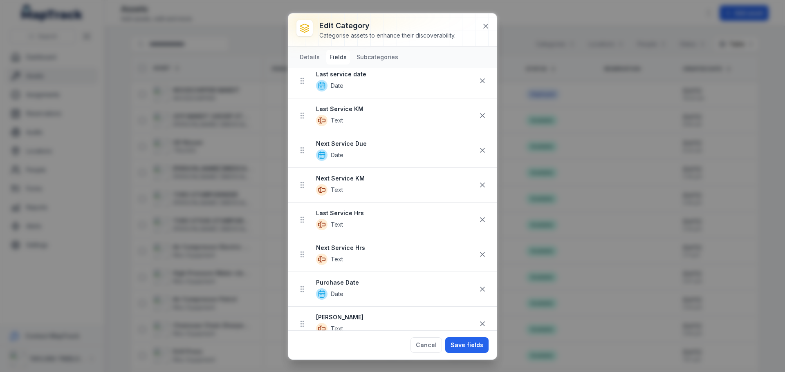
scroll to position [204, 0]
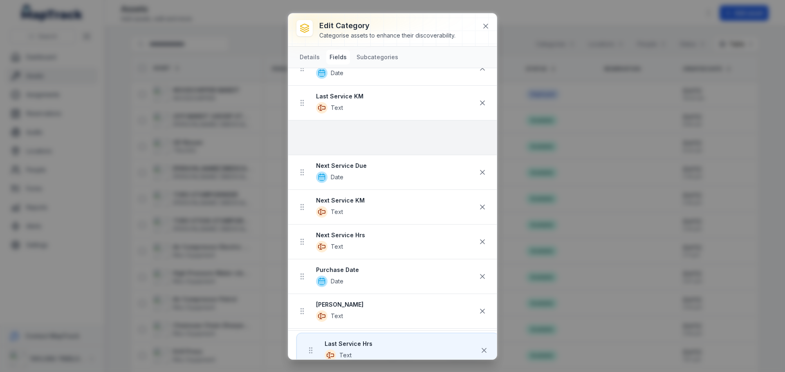
drag, startPoint x: 303, startPoint y: 210, endPoint x: 311, endPoint y: 147, distance: 63.5
click at [311, 147] on ul "Asset Number Text Make Autocomplete Model Autocomplete VIN / Serial Number Text…" at bounding box center [392, 207] width 209 height 591
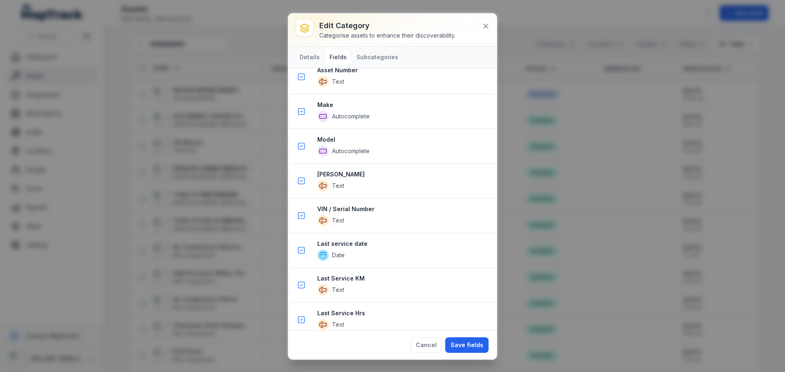
scroll to position [695, 0]
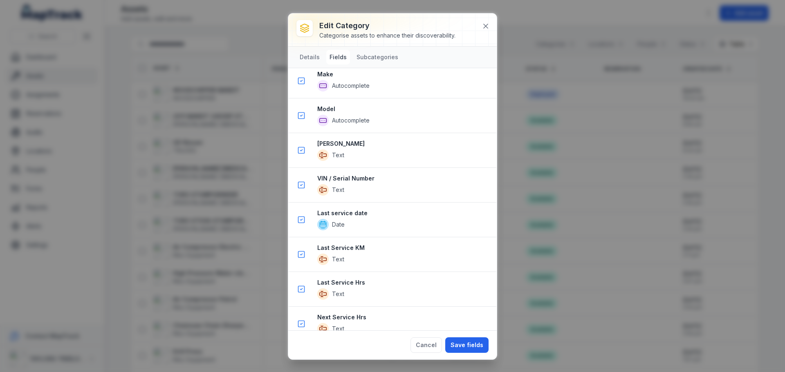
click at [468, 347] on button "Save fields" at bounding box center [466, 346] width 43 height 16
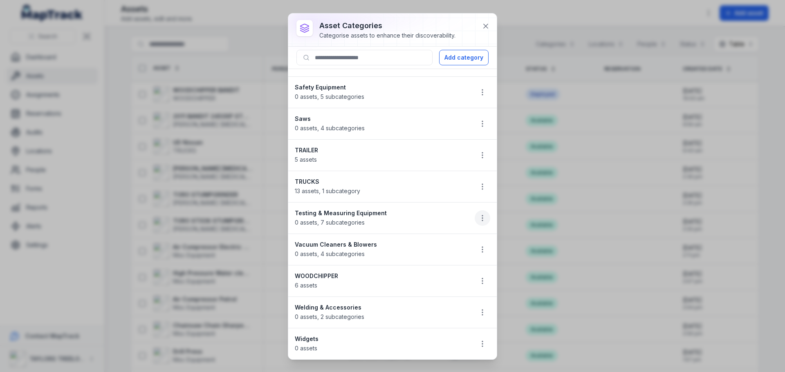
click at [478, 215] on icon "button" at bounding box center [482, 218] width 8 height 8
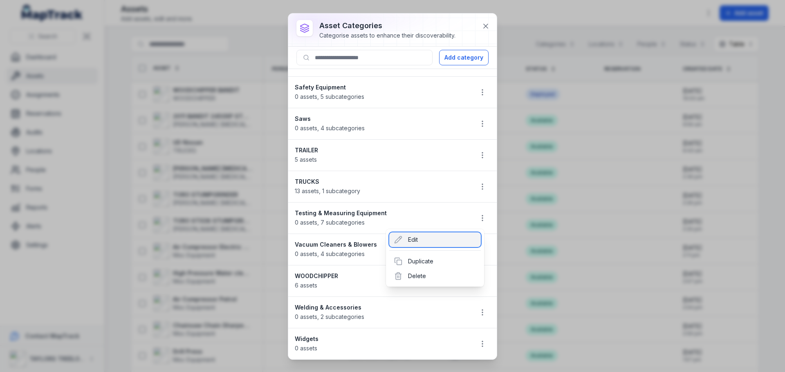
click at [410, 242] on div "Edit" at bounding box center [435, 240] width 92 height 15
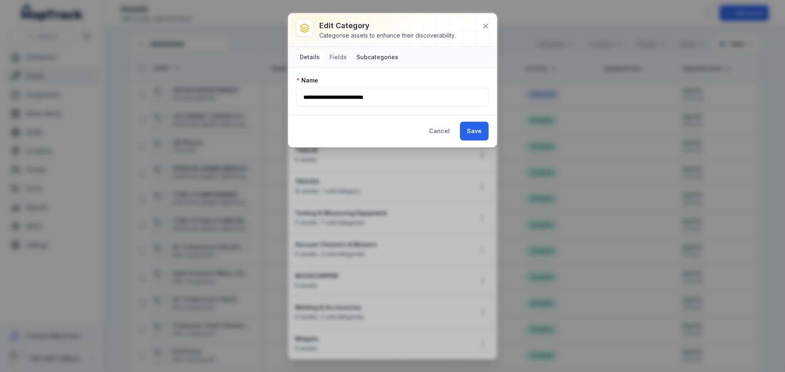
click at [374, 57] on button "Subcategories" at bounding box center [377, 57] width 48 height 15
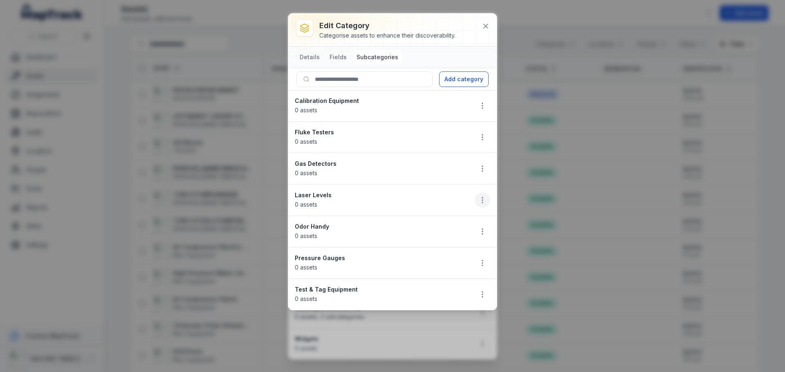
click at [482, 199] on icon "button" at bounding box center [482, 200] width 8 height 8
click at [426, 258] on div "Delete" at bounding box center [441, 258] width 92 height 15
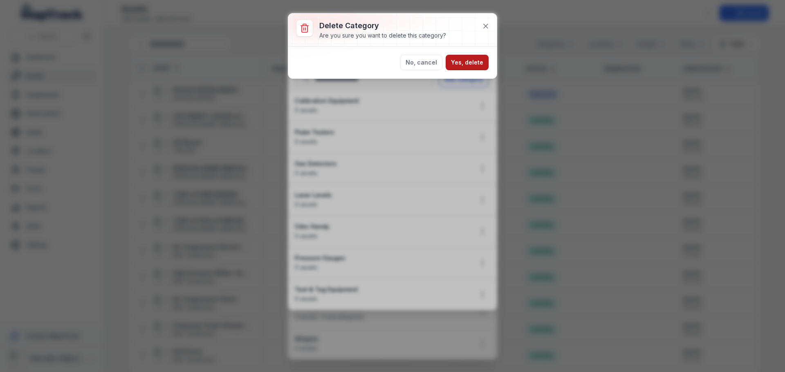
click at [463, 61] on button "Yes, delete" at bounding box center [467, 63] width 43 height 16
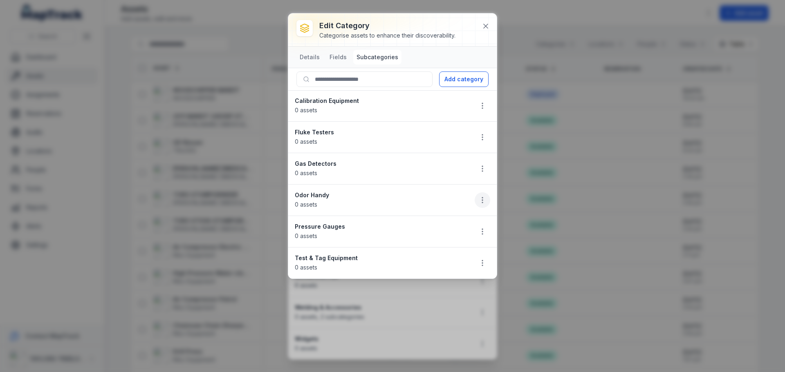
click at [482, 200] on icon "button" at bounding box center [482, 200] width 8 height 8
click at [425, 258] on div "Delete" at bounding box center [441, 258] width 92 height 15
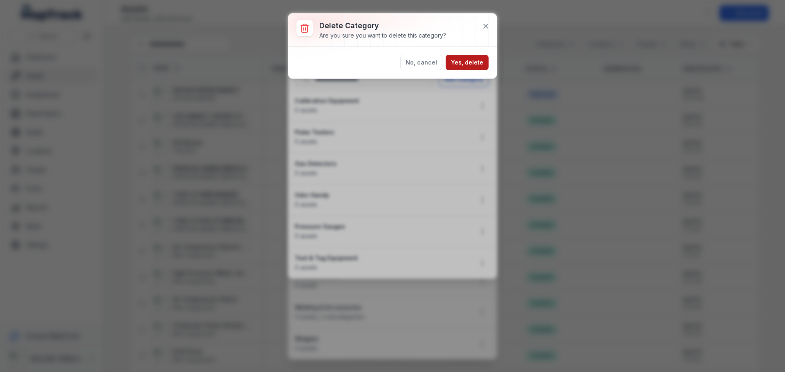
click at [461, 62] on button "Yes, delete" at bounding box center [467, 63] width 43 height 16
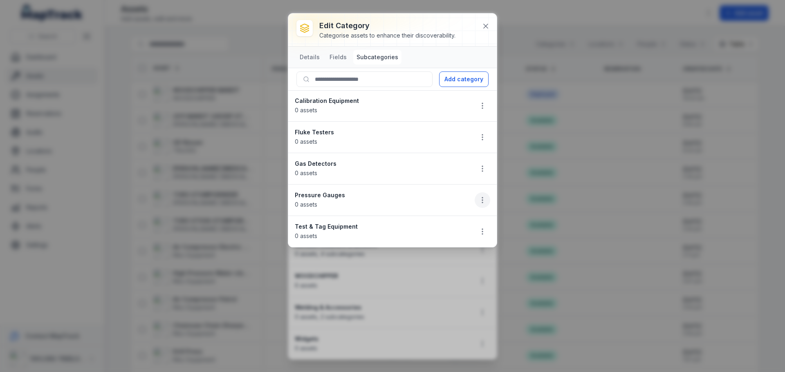
click at [482, 200] on icon "button" at bounding box center [482, 200] width 8 height 8
click at [428, 253] on div "Delete" at bounding box center [441, 258] width 92 height 15
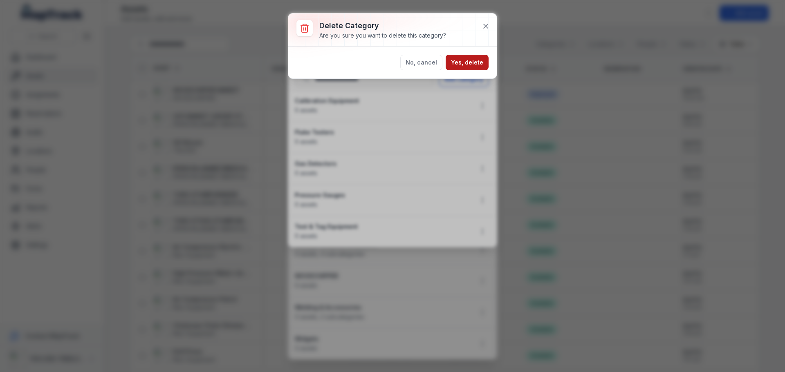
click at [471, 64] on button "Yes, delete" at bounding box center [467, 63] width 43 height 16
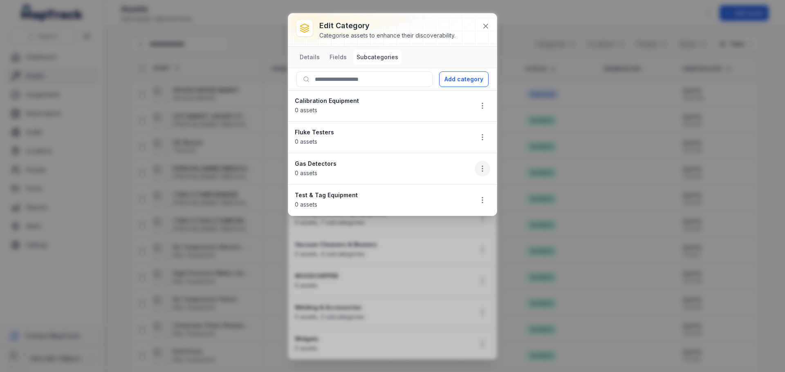
click at [479, 170] on icon "button" at bounding box center [482, 169] width 8 height 8
click at [401, 170] on li "Gas Detectors 0 assets" at bounding box center [392, 169] width 209 height 32
click at [485, 22] on button at bounding box center [486, 26] width 16 height 16
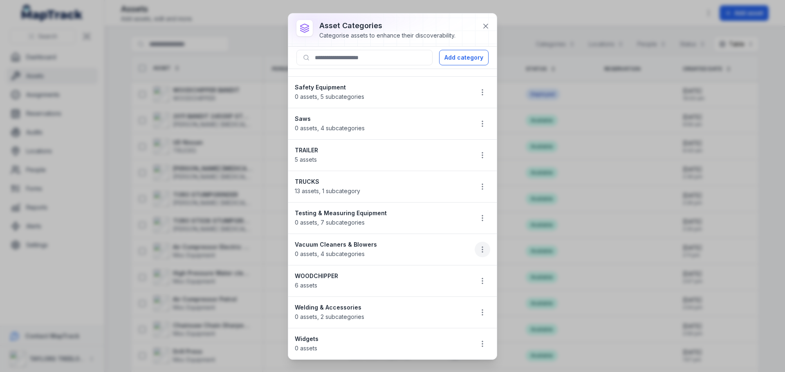
click at [478, 252] on icon "button" at bounding box center [482, 250] width 8 height 8
click at [421, 271] on div "Edit" at bounding box center [435, 271] width 92 height 15
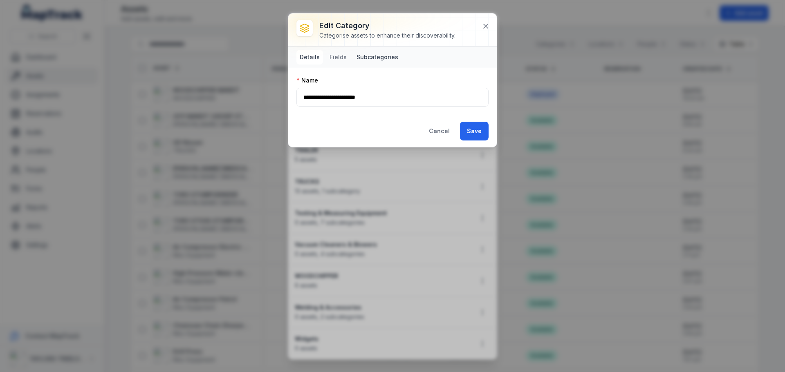
click at [368, 58] on button "Subcategories" at bounding box center [377, 57] width 48 height 15
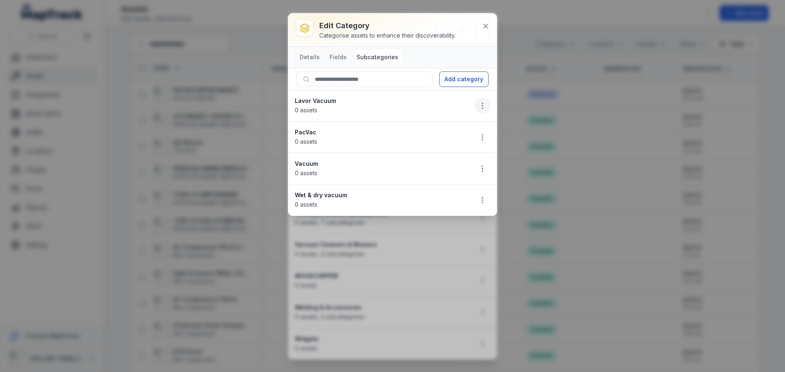
click at [484, 107] on icon "button" at bounding box center [482, 106] width 8 height 8
click at [422, 161] on div "Delete" at bounding box center [441, 164] width 92 height 15
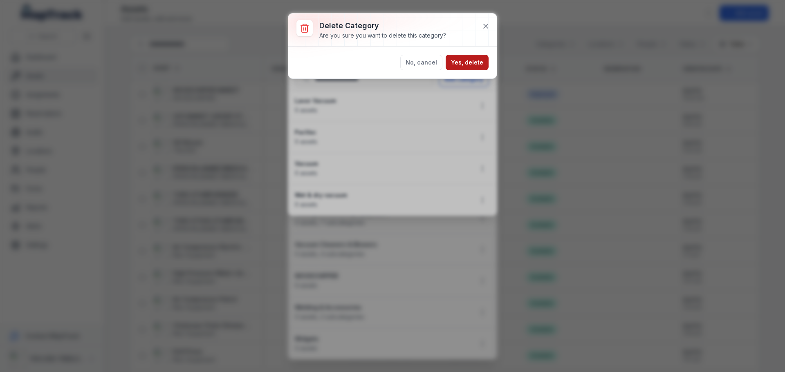
click at [459, 63] on button "Yes, delete" at bounding box center [467, 63] width 43 height 16
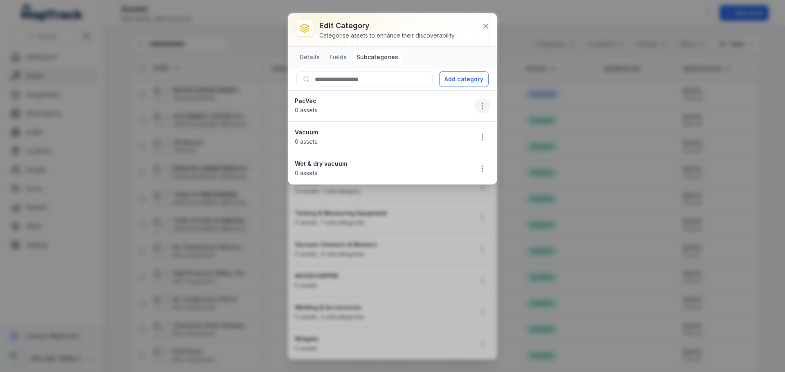
click at [480, 106] on icon "button" at bounding box center [482, 106] width 8 height 8
click at [422, 166] on div "Delete" at bounding box center [441, 164] width 92 height 15
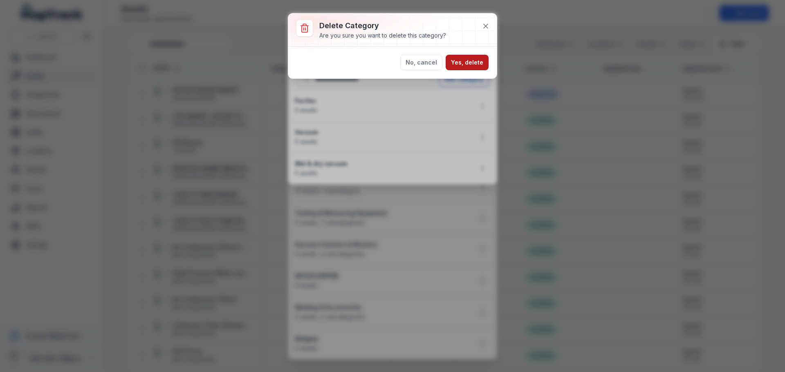
click at [464, 65] on button "Yes, delete" at bounding box center [467, 63] width 43 height 16
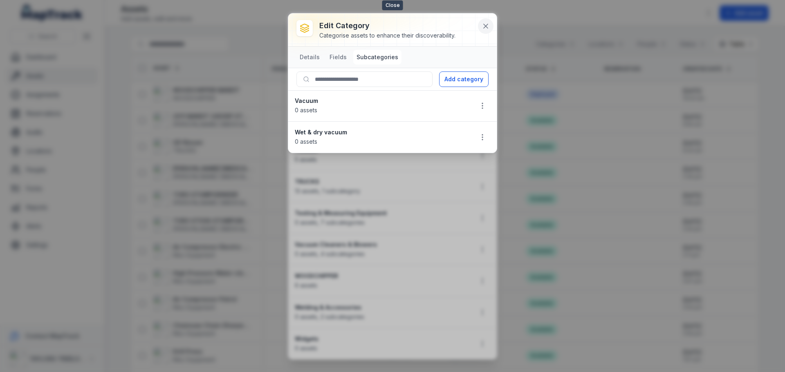
click at [485, 25] on icon at bounding box center [486, 26] width 8 height 8
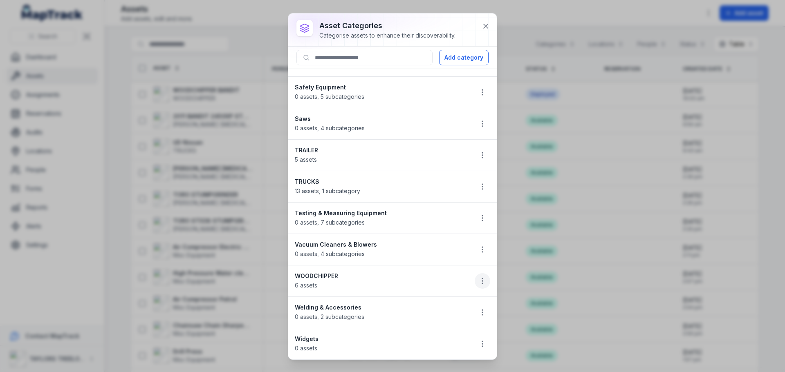
click at [482, 281] on circle "button" at bounding box center [482, 281] width 1 height 1
click at [415, 299] on div "Edit" at bounding box center [435, 303] width 92 height 15
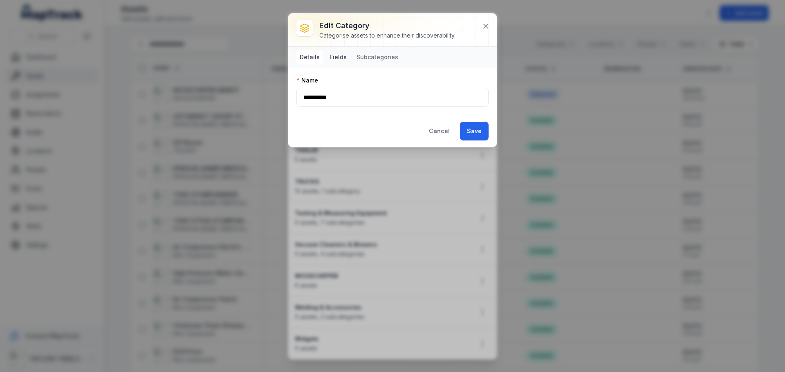
click at [339, 55] on button "Fields" at bounding box center [338, 57] width 24 height 15
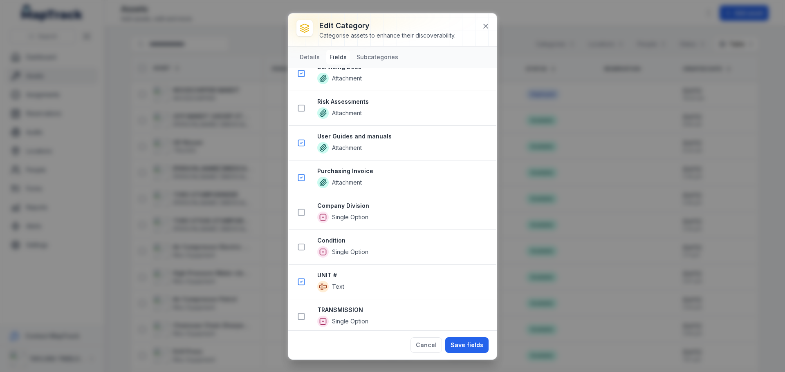
scroll to position [1193, 0]
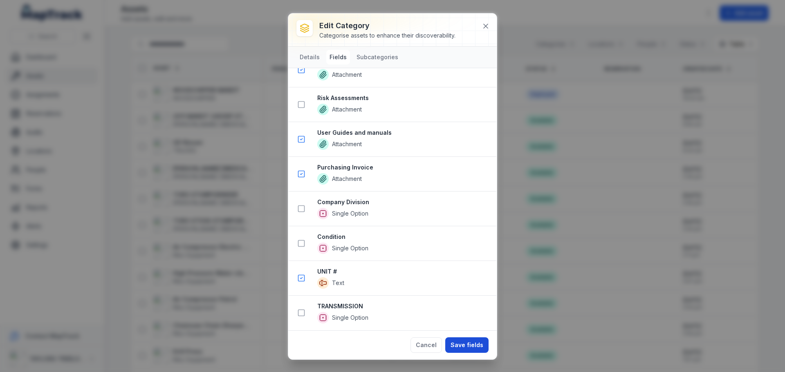
click at [472, 348] on button "Save fields" at bounding box center [466, 346] width 43 height 16
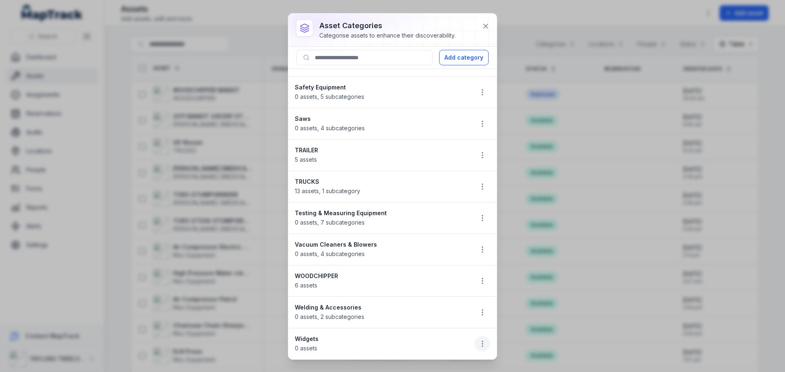
click at [478, 348] on icon "button" at bounding box center [482, 344] width 8 height 8
click at [418, 323] on div "Delete" at bounding box center [435, 322] width 92 height 15
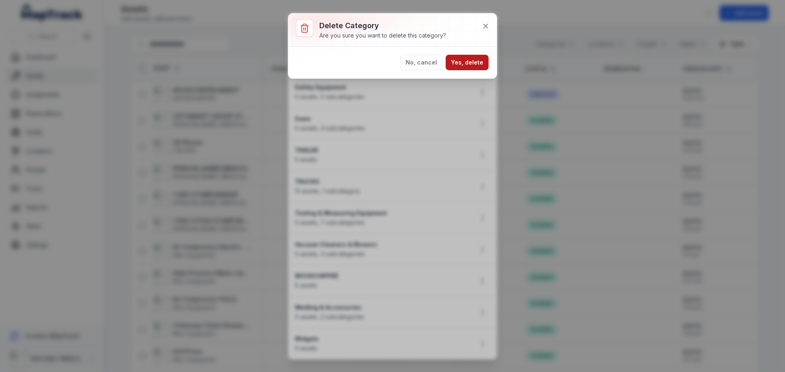
click at [466, 65] on button "Yes, delete" at bounding box center [467, 63] width 43 height 16
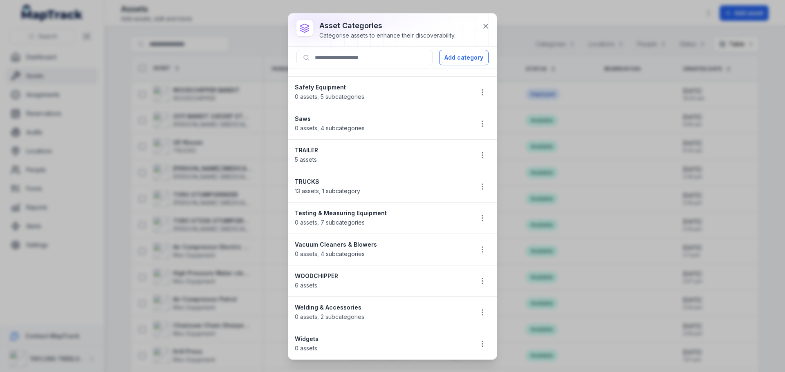
scroll to position [653, 0]
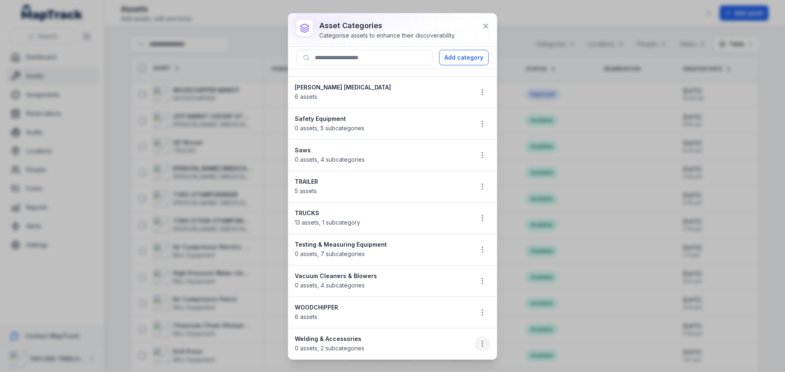
click at [478, 341] on icon "button" at bounding box center [482, 344] width 8 height 8
click at [420, 287] on div "Edit" at bounding box center [435, 286] width 92 height 15
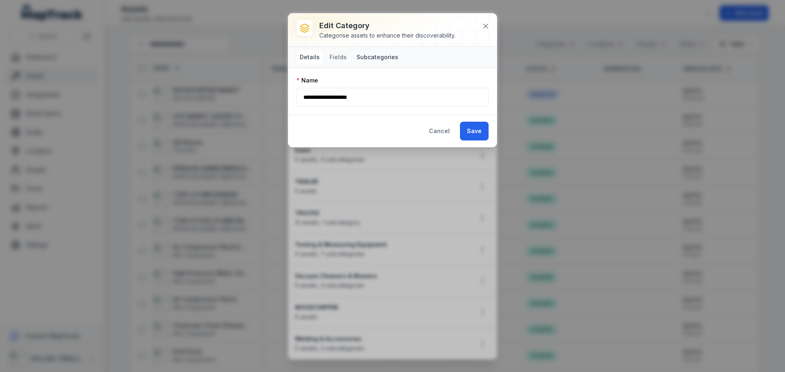
click at [365, 56] on button "Subcategories" at bounding box center [377, 57] width 48 height 15
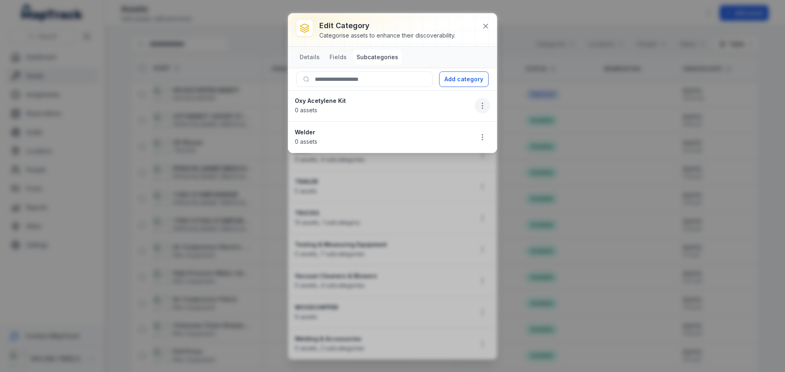
click at [482, 108] on circle "button" at bounding box center [482, 108] width 1 height 1
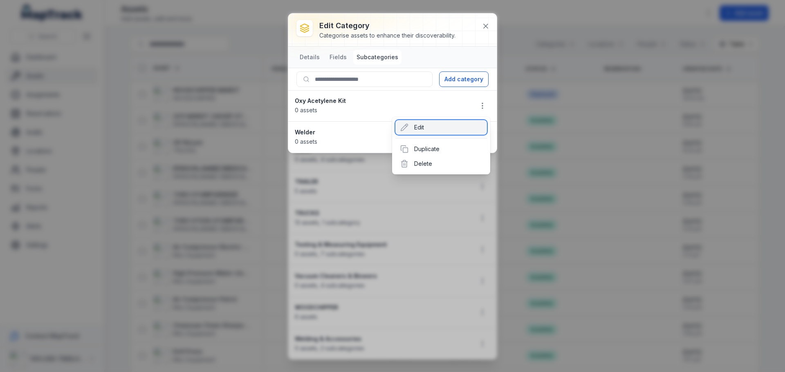
click at [419, 128] on div "Edit" at bounding box center [441, 127] width 92 height 15
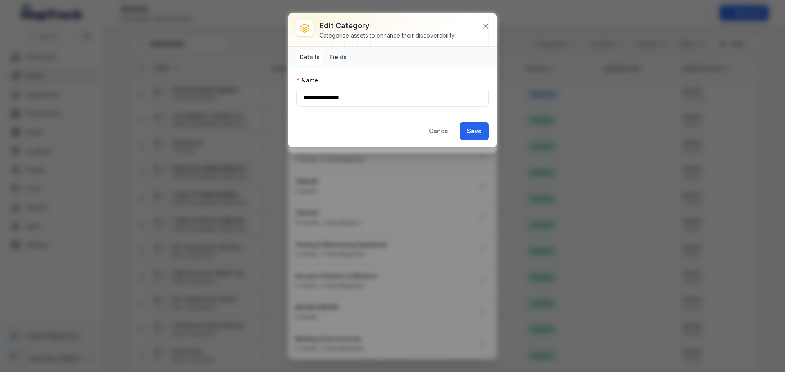
click at [336, 56] on button "Fields" at bounding box center [338, 57] width 24 height 15
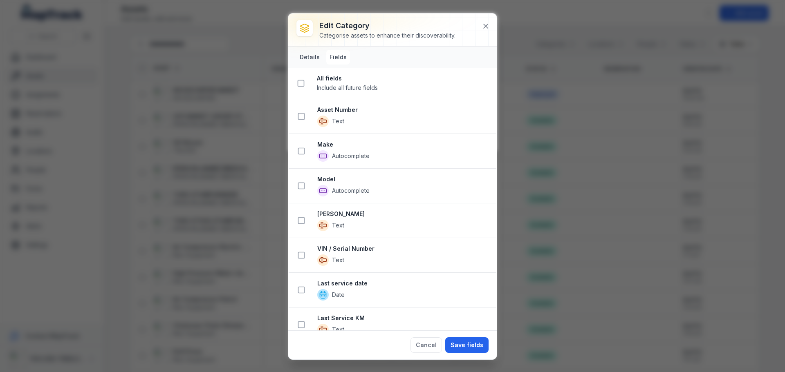
click at [313, 58] on button "Details" at bounding box center [309, 57] width 27 height 15
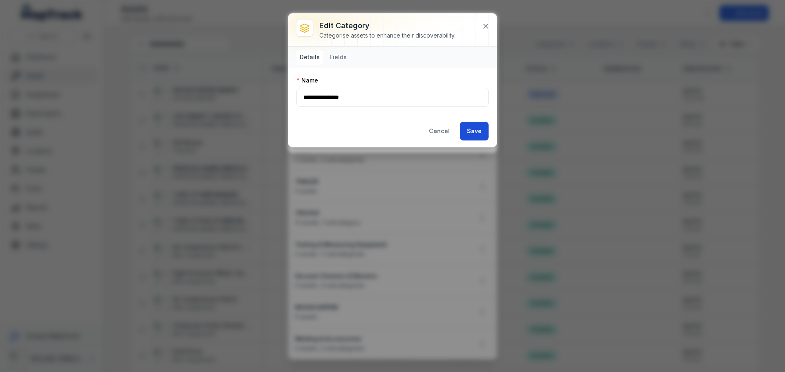
click at [469, 137] on button "Save" at bounding box center [474, 131] width 29 height 19
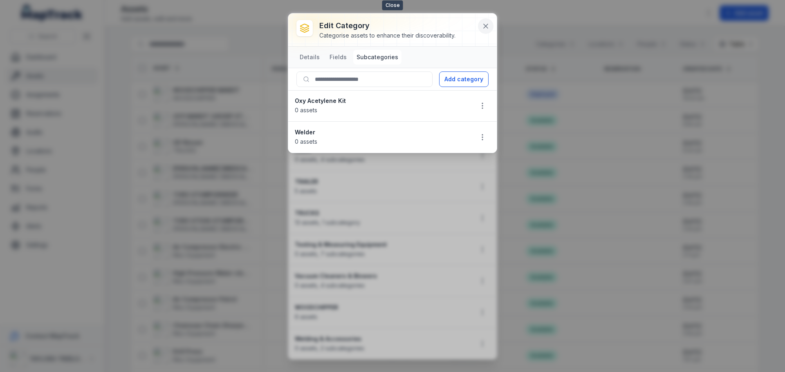
click at [484, 26] on icon at bounding box center [486, 26] width 8 height 8
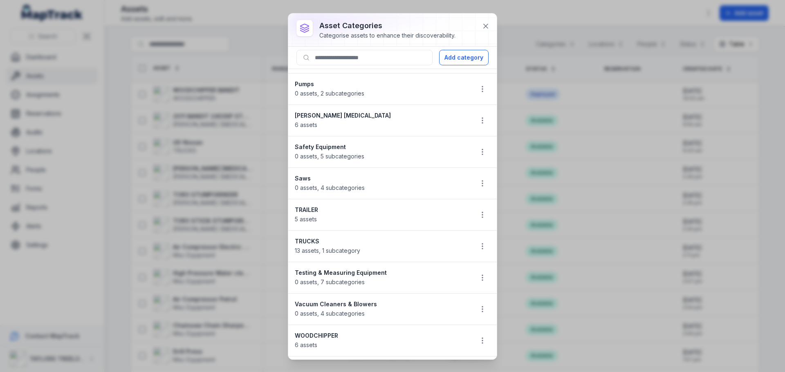
scroll to position [612, 0]
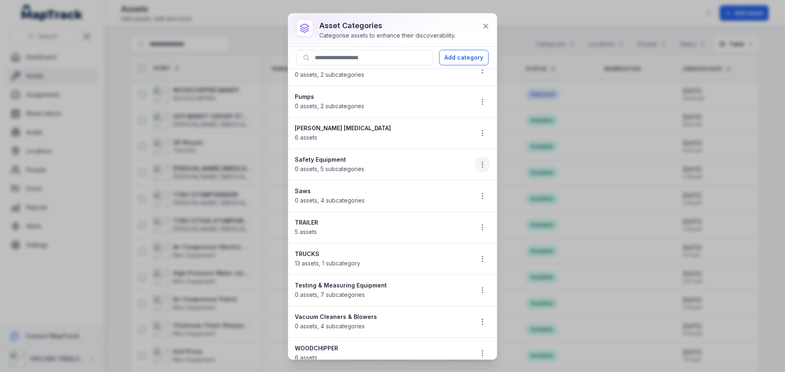
click at [478, 166] on icon "button" at bounding box center [482, 165] width 8 height 8
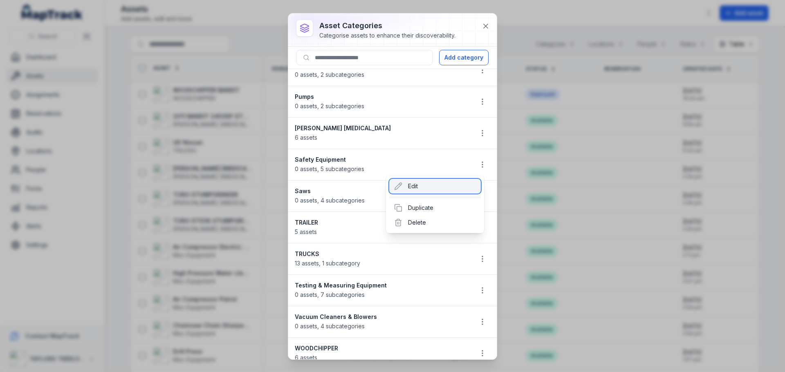
click at [411, 185] on div "Edit" at bounding box center [435, 186] width 92 height 15
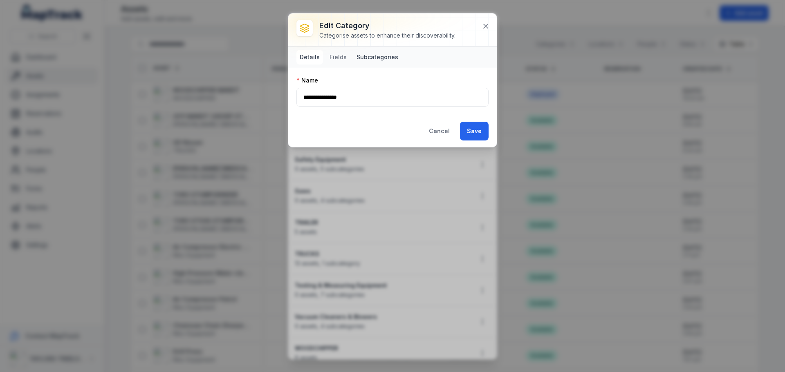
click at [374, 56] on button "Subcategories" at bounding box center [377, 57] width 48 height 15
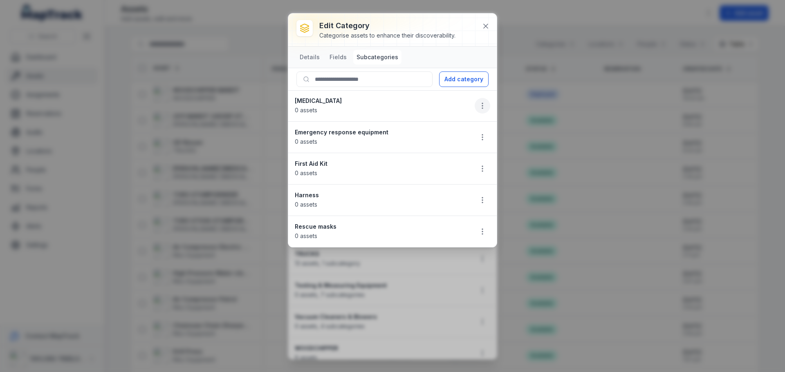
click at [479, 107] on icon "button" at bounding box center [482, 106] width 8 height 8
click at [421, 166] on div "Delete" at bounding box center [441, 164] width 92 height 15
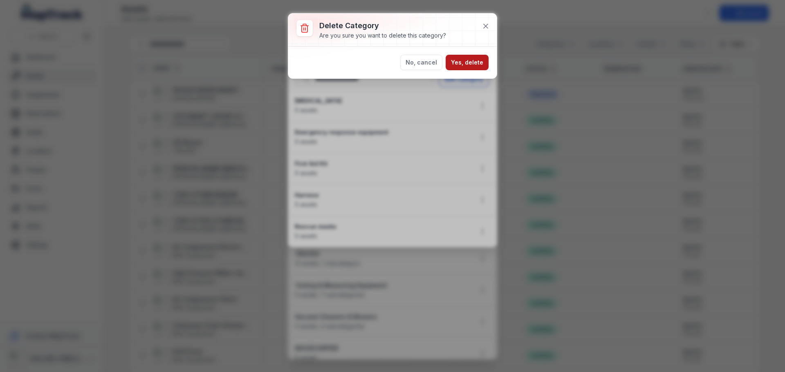
click at [464, 61] on button "Yes, delete" at bounding box center [467, 63] width 43 height 16
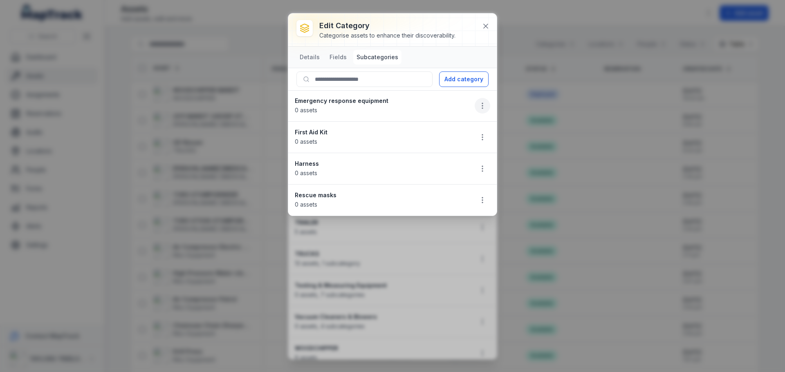
drag, startPoint x: 482, startPoint y: 108, endPoint x: 476, endPoint y: 109, distance: 6.7
click at [482, 108] on circle "button" at bounding box center [482, 108] width 1 height 1
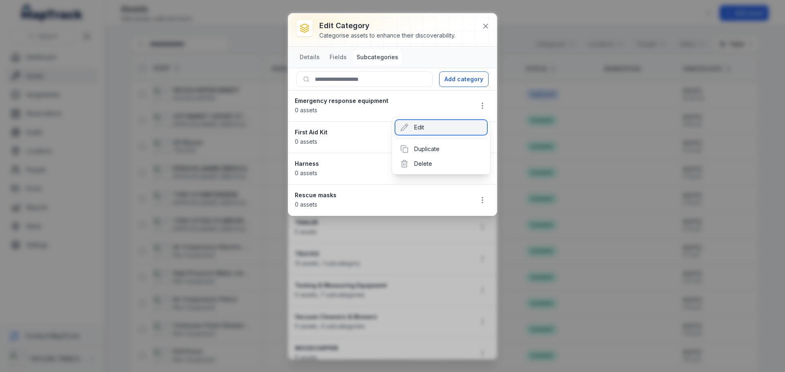
click at [426, 129] on div "Edit" at bounding box center [441, 127] width 92 height 15
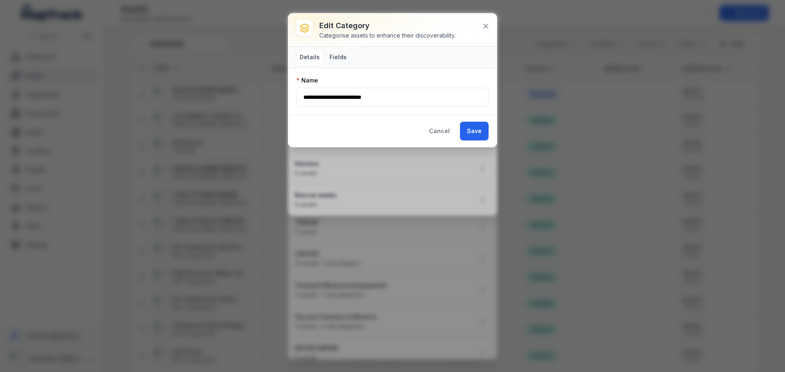
click at [334, 59] on button "Fields" at bounding box center [338, 57] width 24 height 15
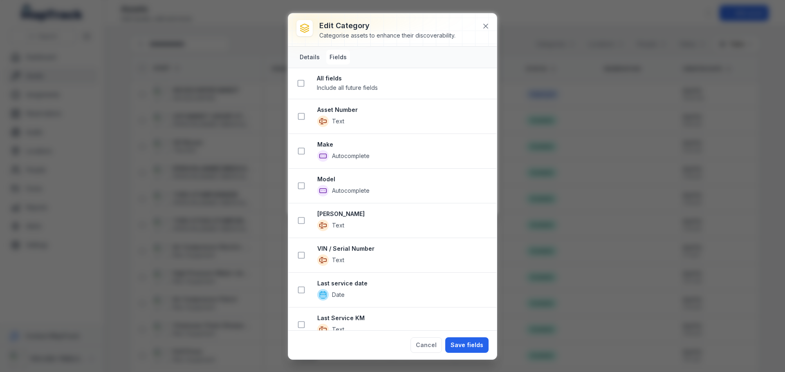
click at [310, 58] on button "Details" at bounding box center [309, 57] width 27 height 15
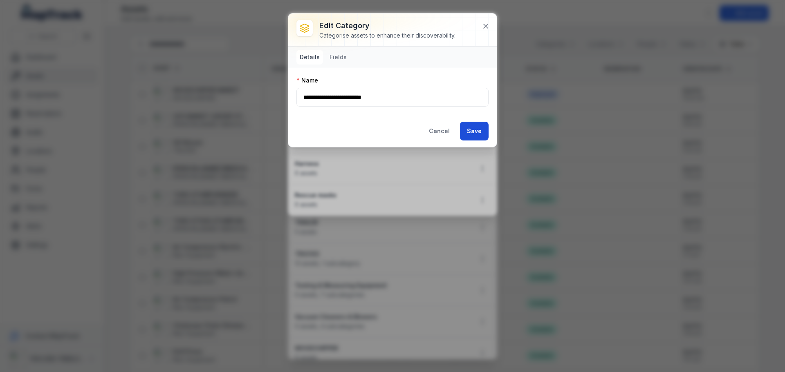
click at [474, 132] on button "Save" at bounding box center [474, 131] width 29 height 19
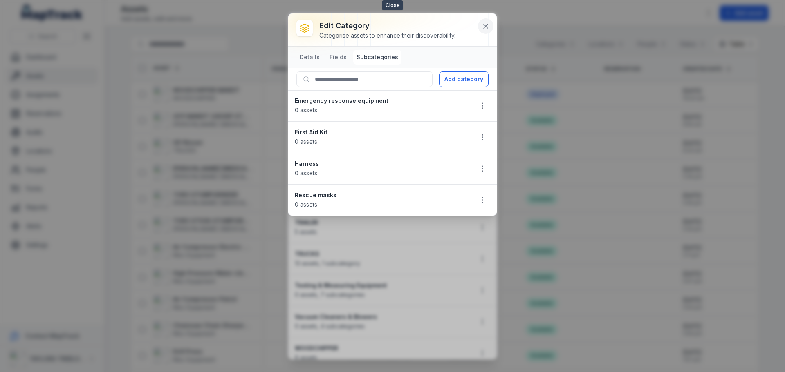
click at [484, 28] on icon at bounding box center [486, 26] width 4 height 4
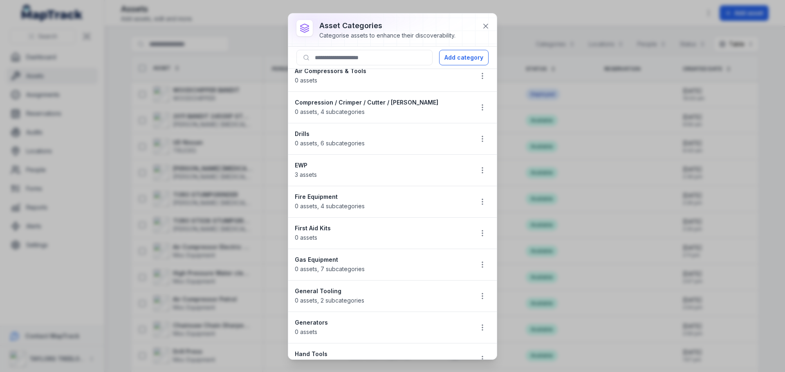
scroll to position [0, 0]
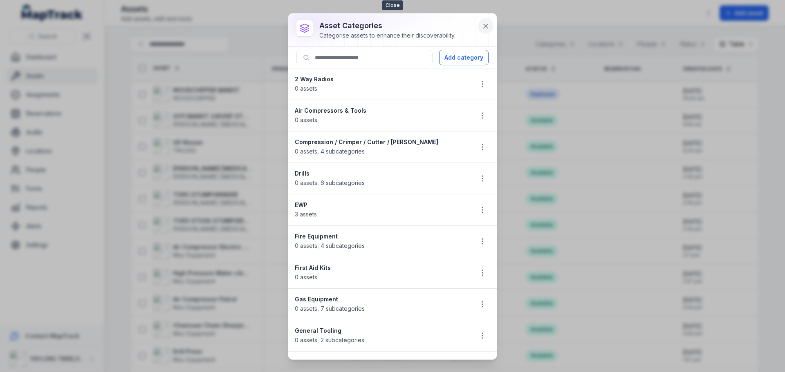
click at [483, 27] on icon at bounding box center [486, 26] width 8 height 8
